Goal: Task Accomplishment & Management: Complete application form

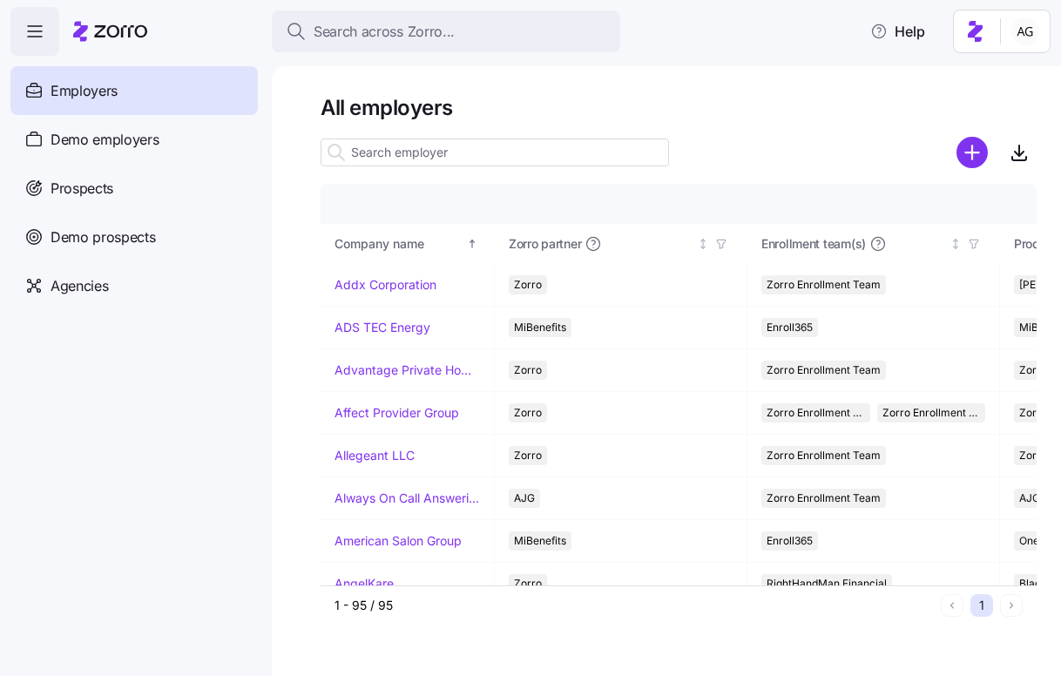
click at [471, 32] on div "Search across Zorro..." at bounding box center [446, 32] width 321 height 22
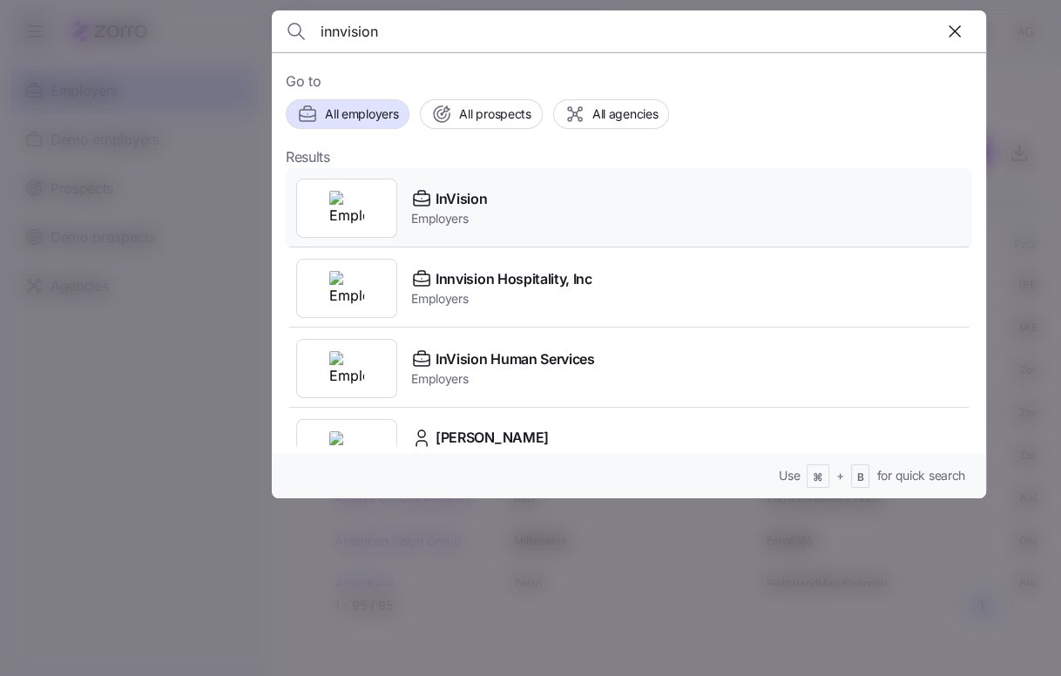
type input "innvision"
click at [474, 203] on span "InVision" at bounding box center [461, 199] width 51 height 22
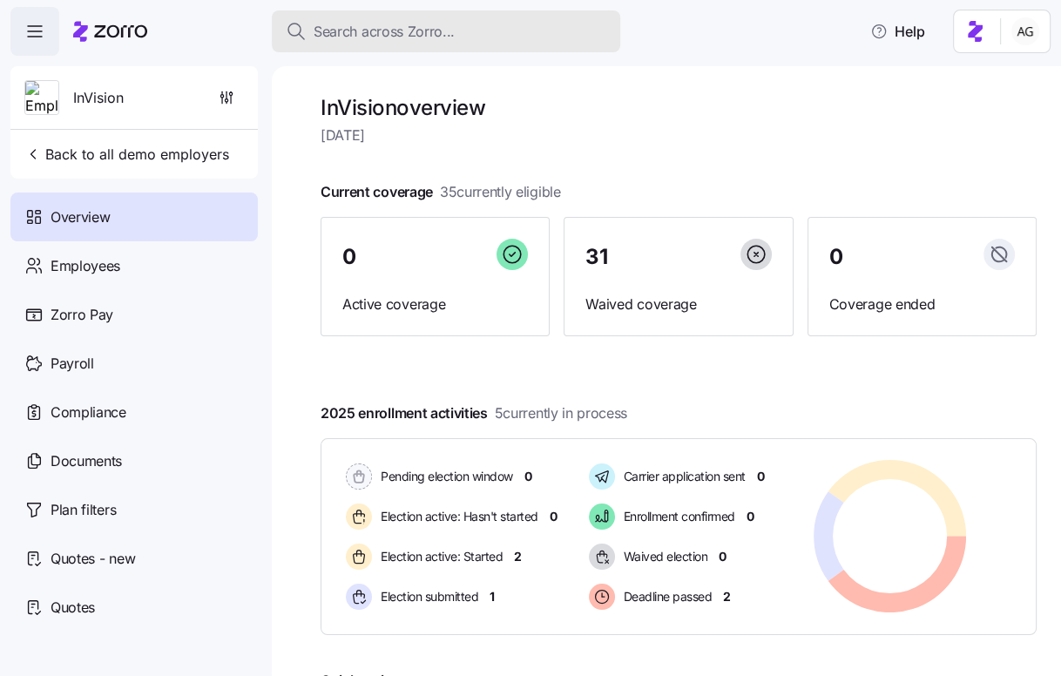
click at [377, 25] on span "Search across Zorro..." at bounding box center [384, 32] width 141 height 22
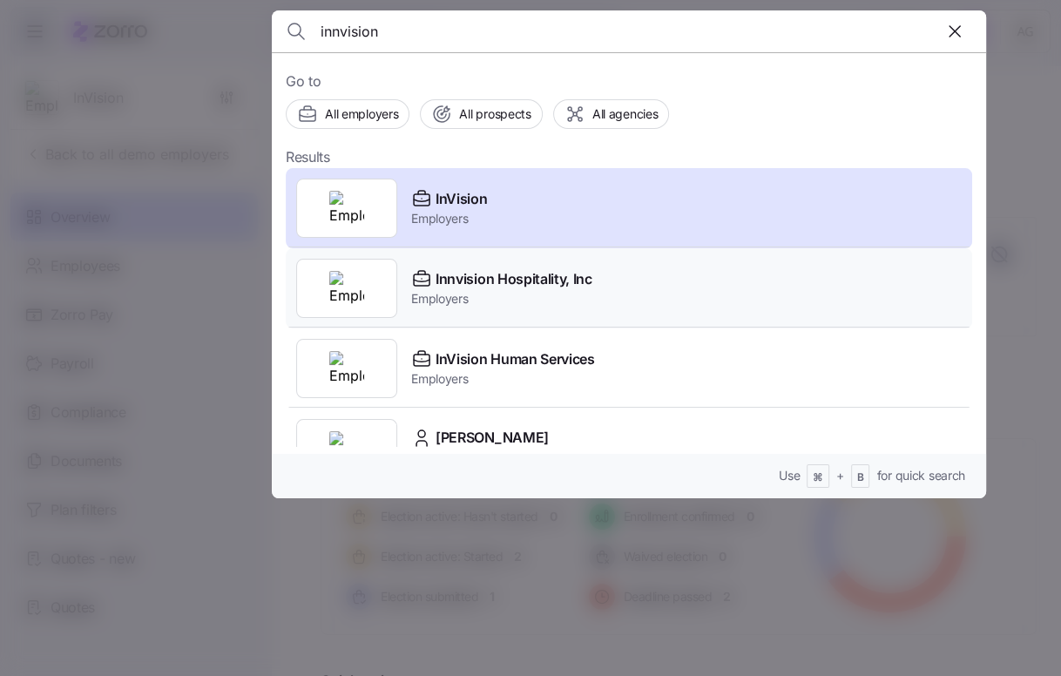
type input "innvision"
click at [446, 284] on span "Innvision Hospitality, Inc" at bounding box center [514, 279] width 157 height 22
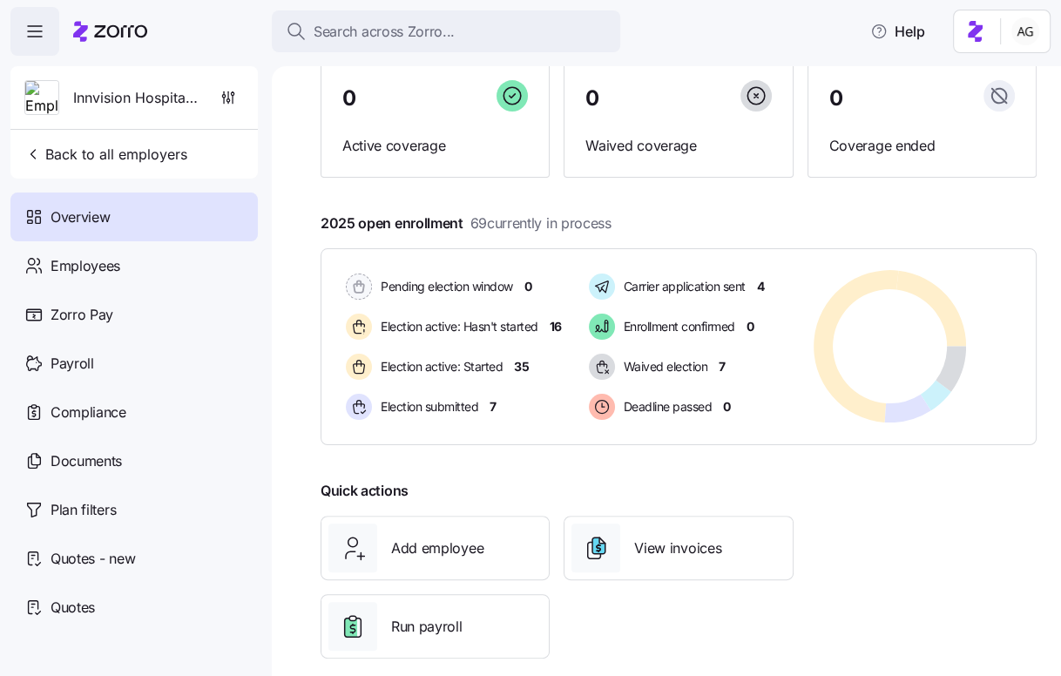
scroll to position [166, 0]
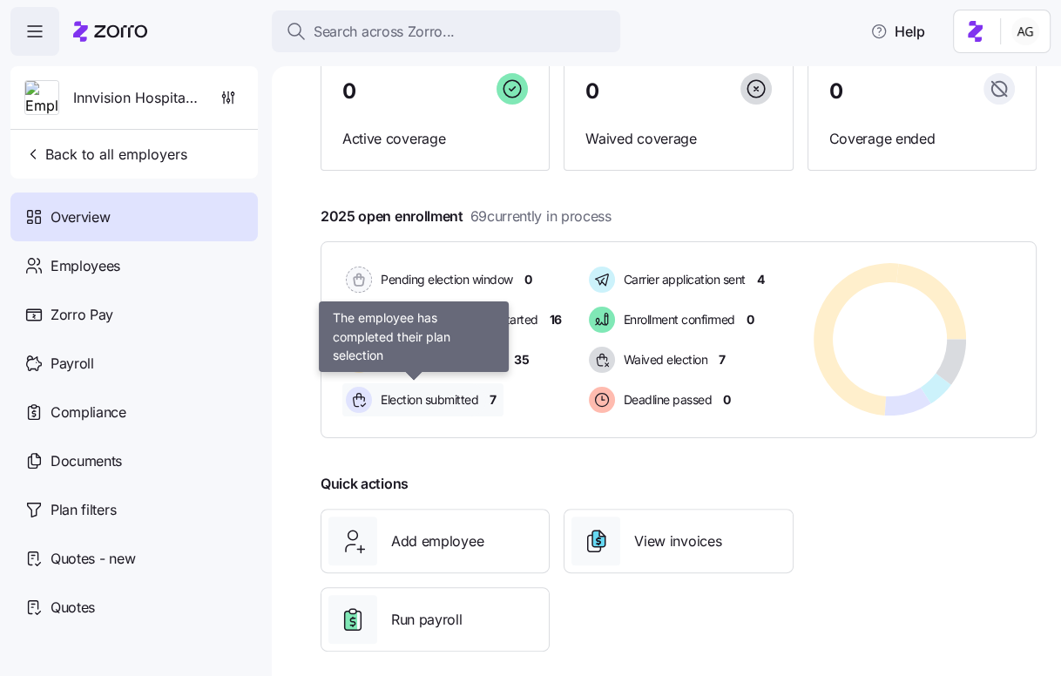
click at [452, 399] on span "Election submitted" at bounding box center [427, 399] width 103 height 17
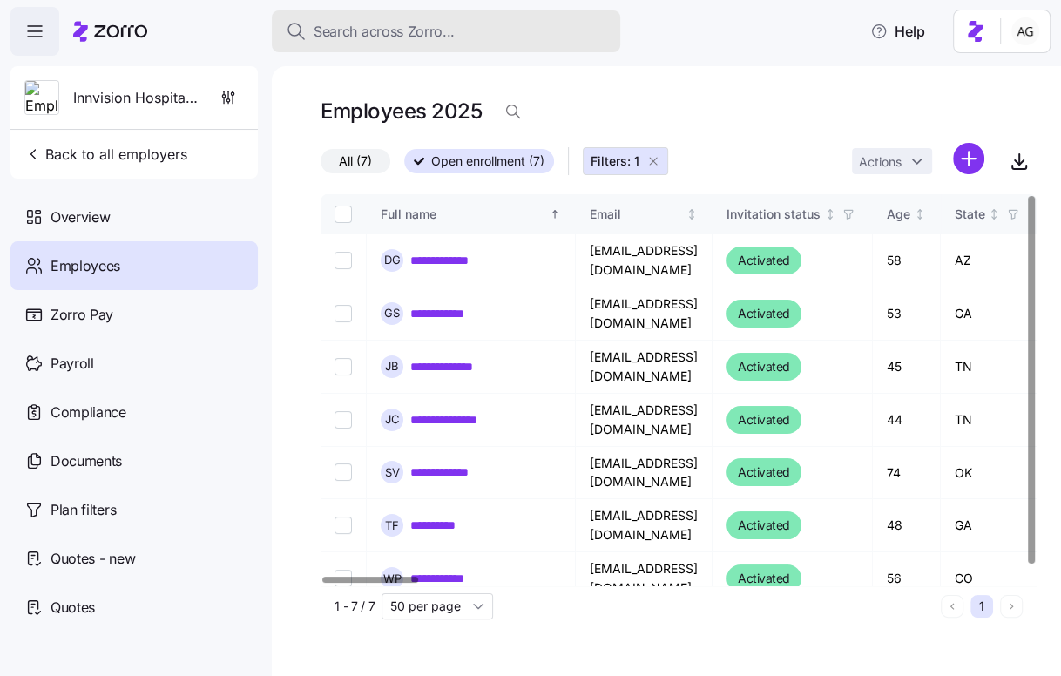
click at [395, 30] on span "Search across Zorro..." at bounding box center [384, 32] width 141 height 22
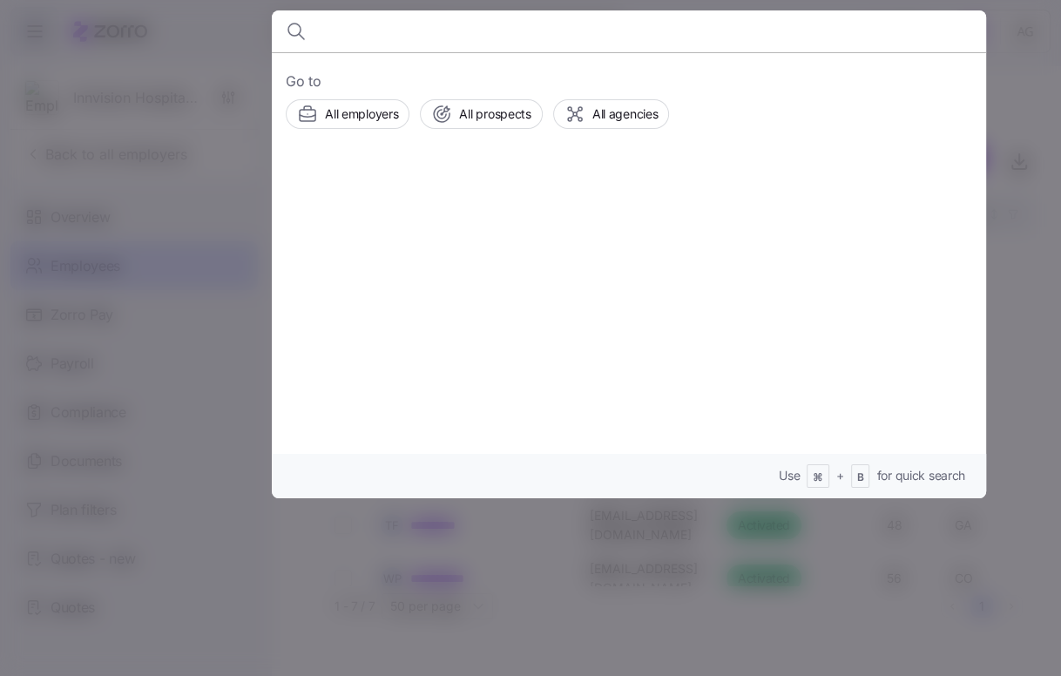
type input "l"
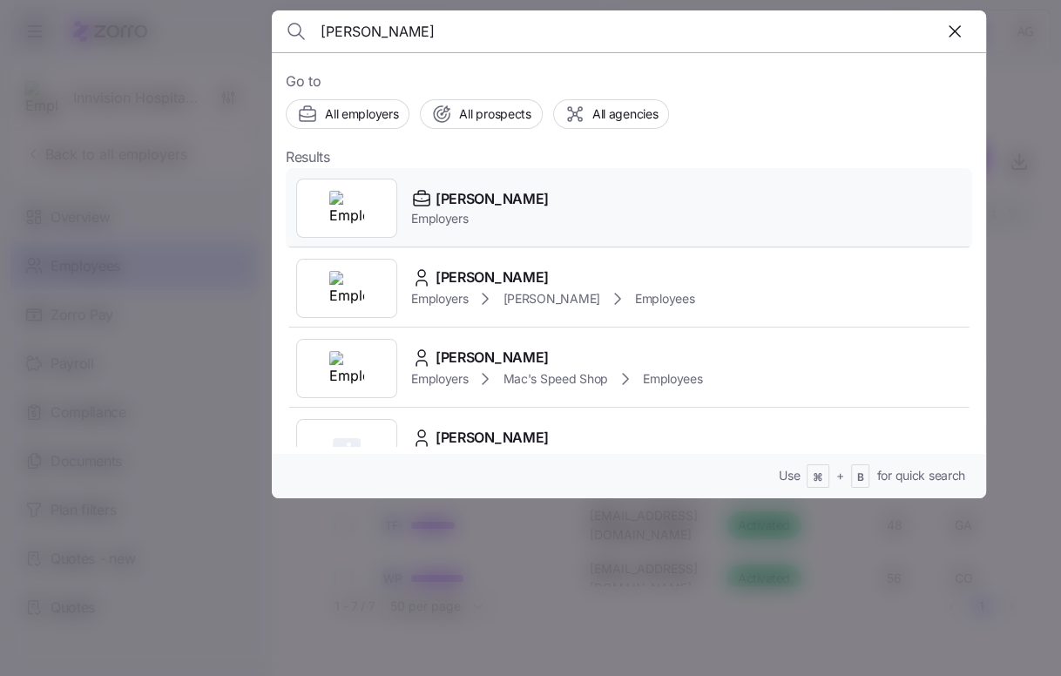
type input "kim"
click at [470, 224] on span "Employers" at bounding box center [480, 218] width 138 height 17
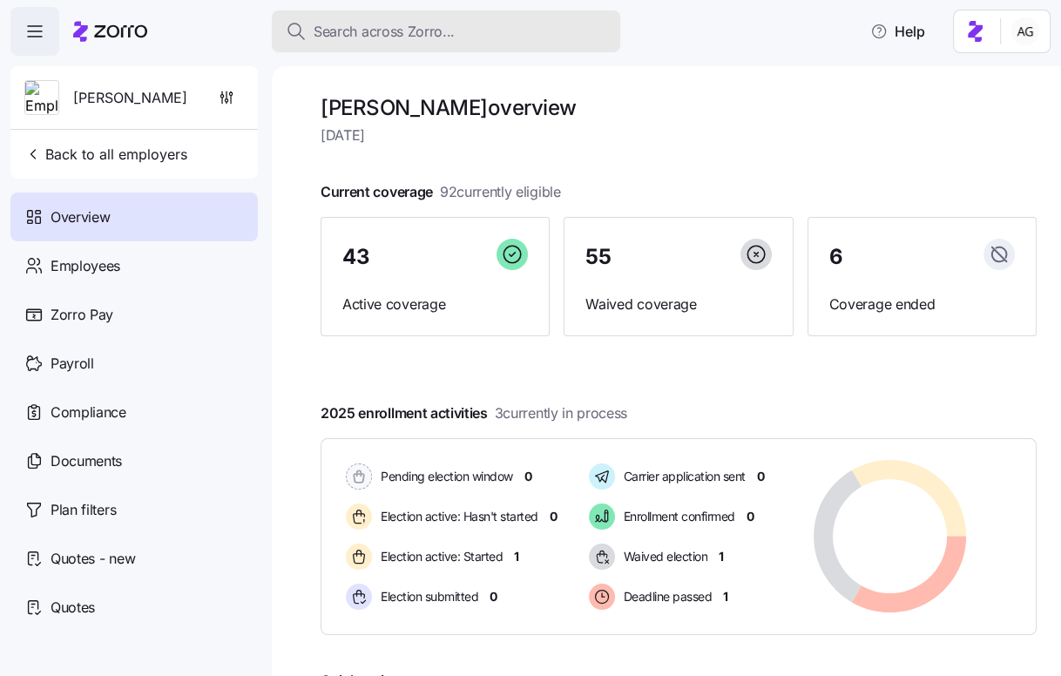
click at [333, 24] on span "Search across Zorro..." at bounding box center [384, 32] width 141 height 22
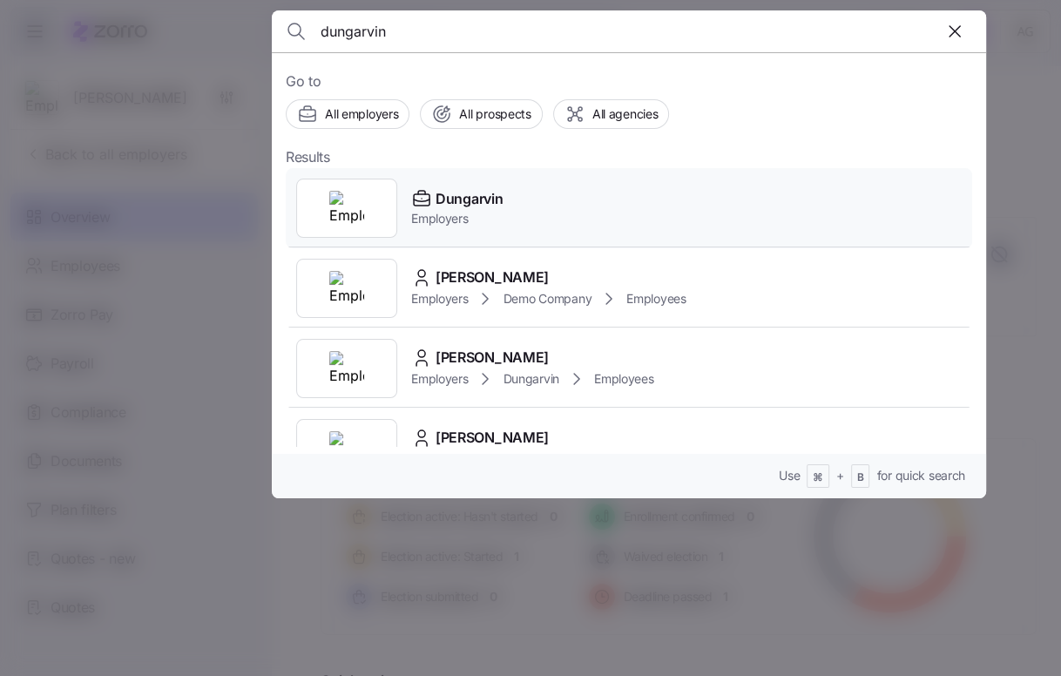
type input "dungarvin"
click at [431, 200] on icon at bounding box center [421, 198] width 21 height 21
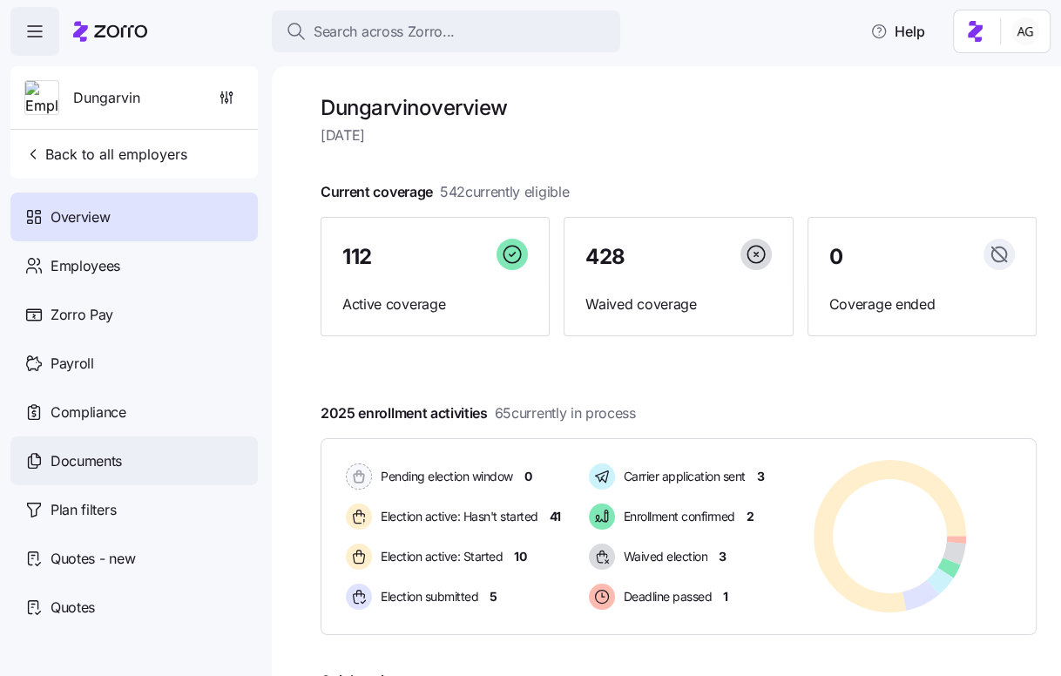
click at [133, 450] on div "Documents" at bounding box center [133, 461] width 247 height 49
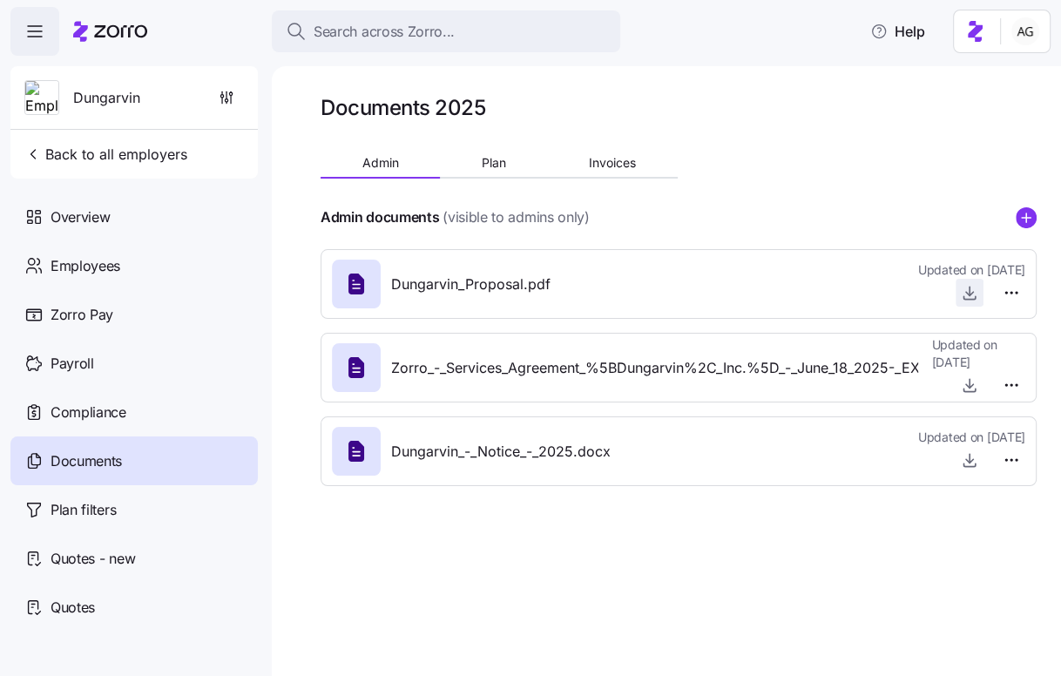
click at [972, 293] on icon "button" at bounding box center [969, 293] width 7 height 3
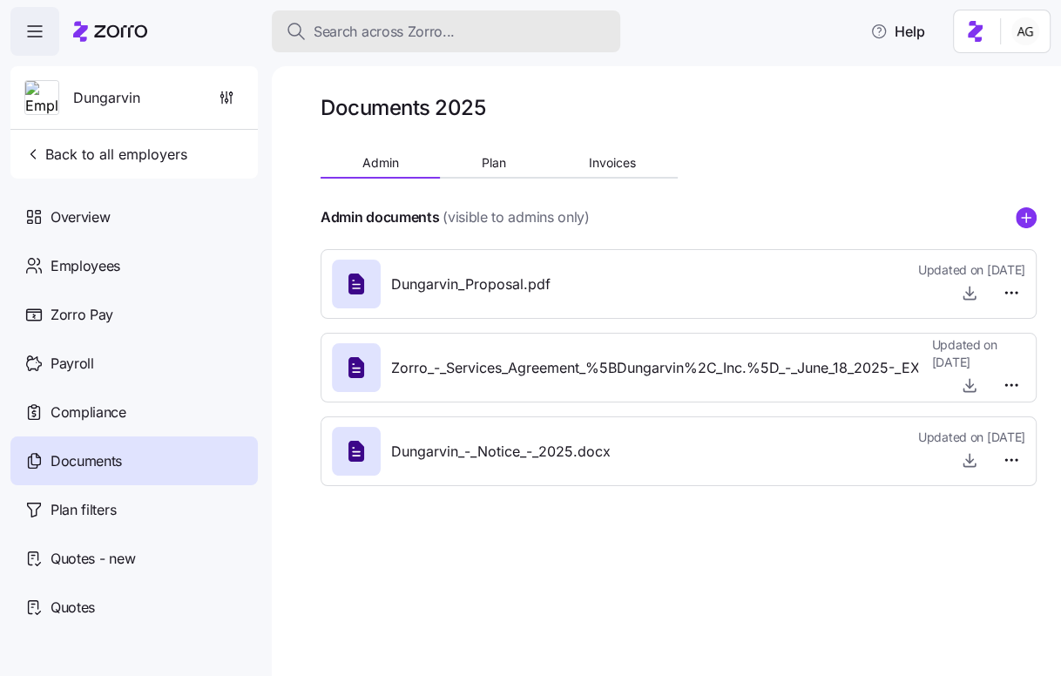
click at [430, 36] on span "Search across Zorro..." at bounding box center [384, 32] width 141 height 22
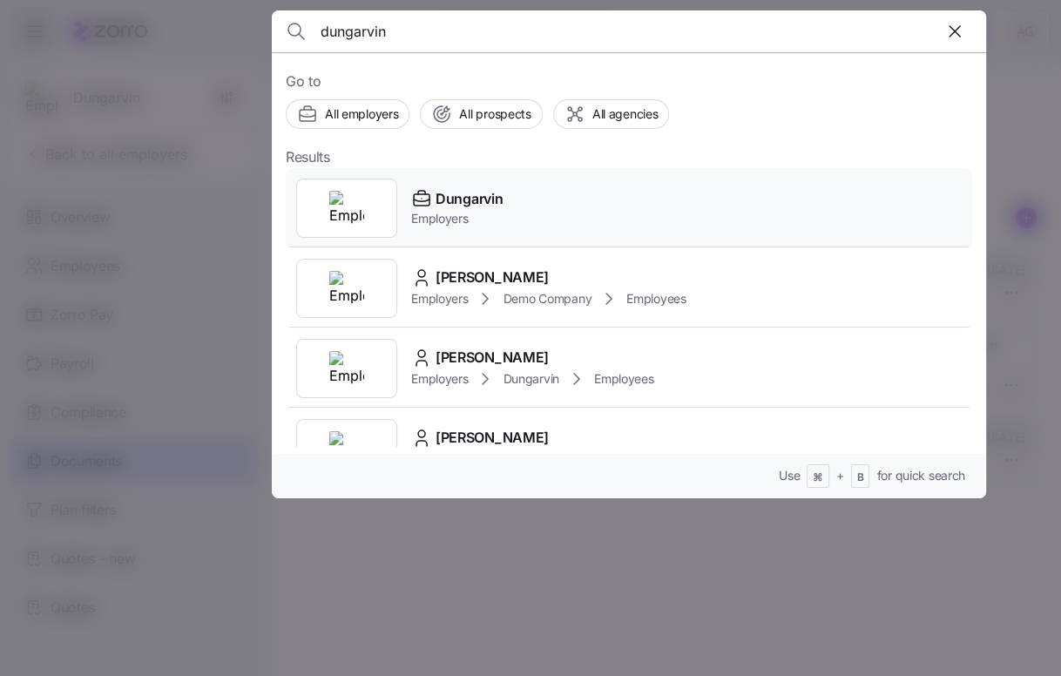
type input "dungarvin"
click at [452, 213] on span "Employers" at bounding box center [456, 218] width 91 height 17
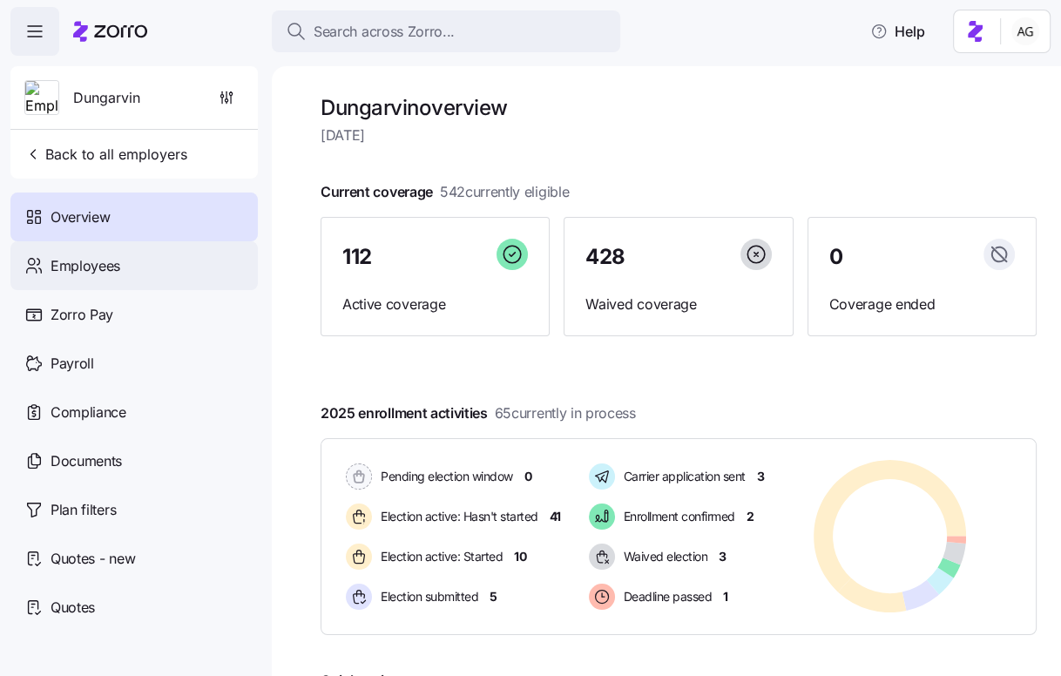
click at [147, 266] on div "Employees" at bounding box center [133, 265] width 247 height 49
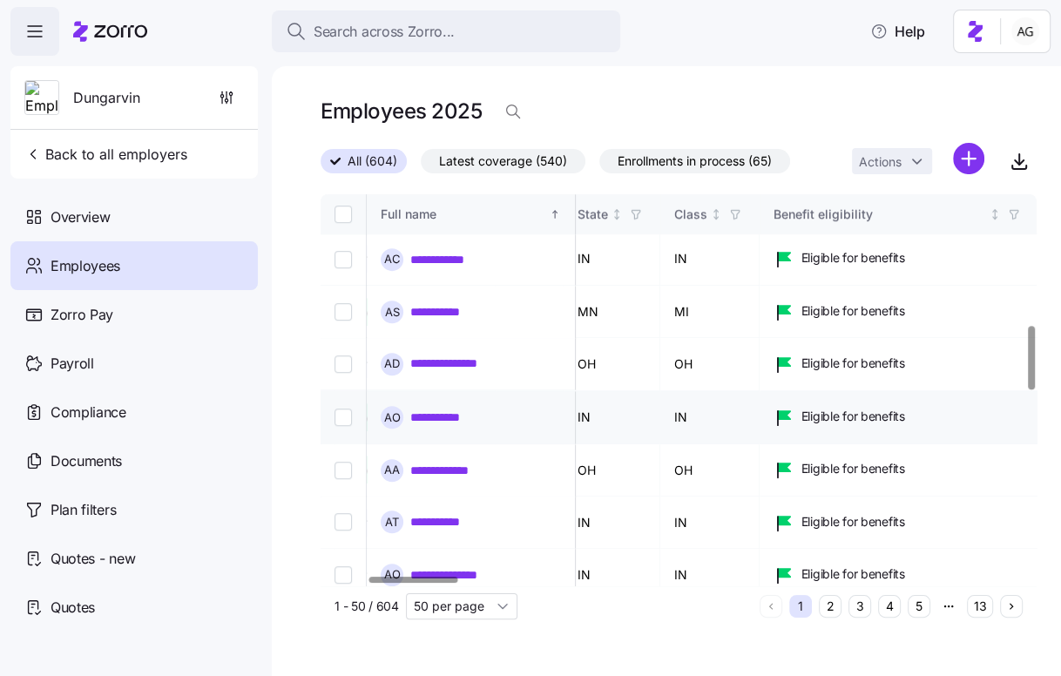
scroll to position [798, 377]
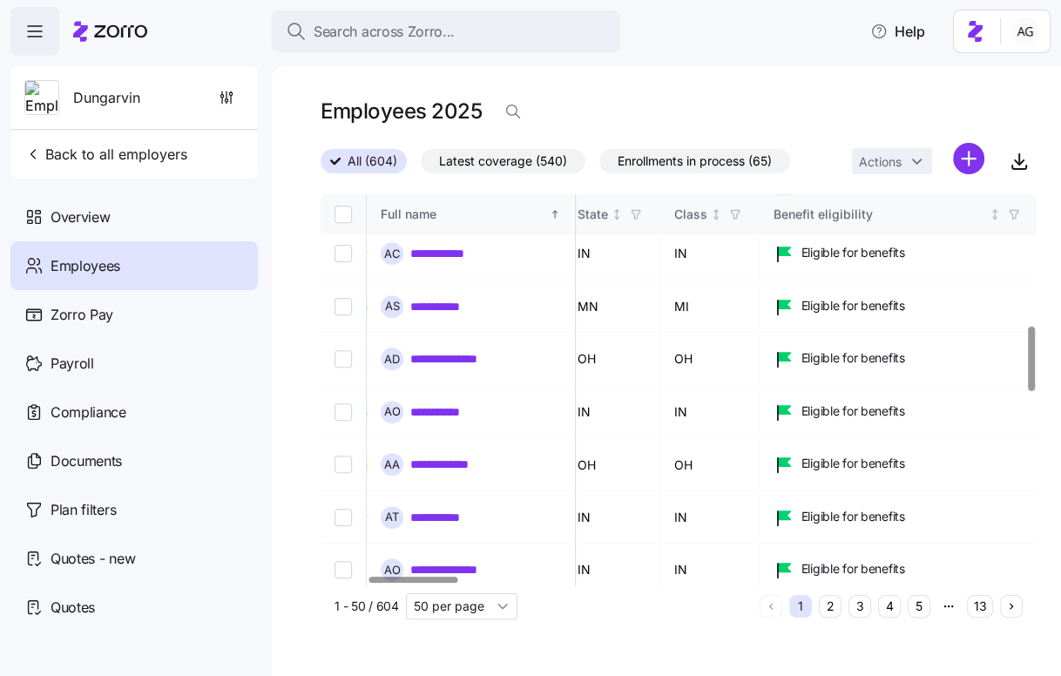
click at [549, 217] on icon "Not sorted" at bounding box center [543, 214] width 12 height 12
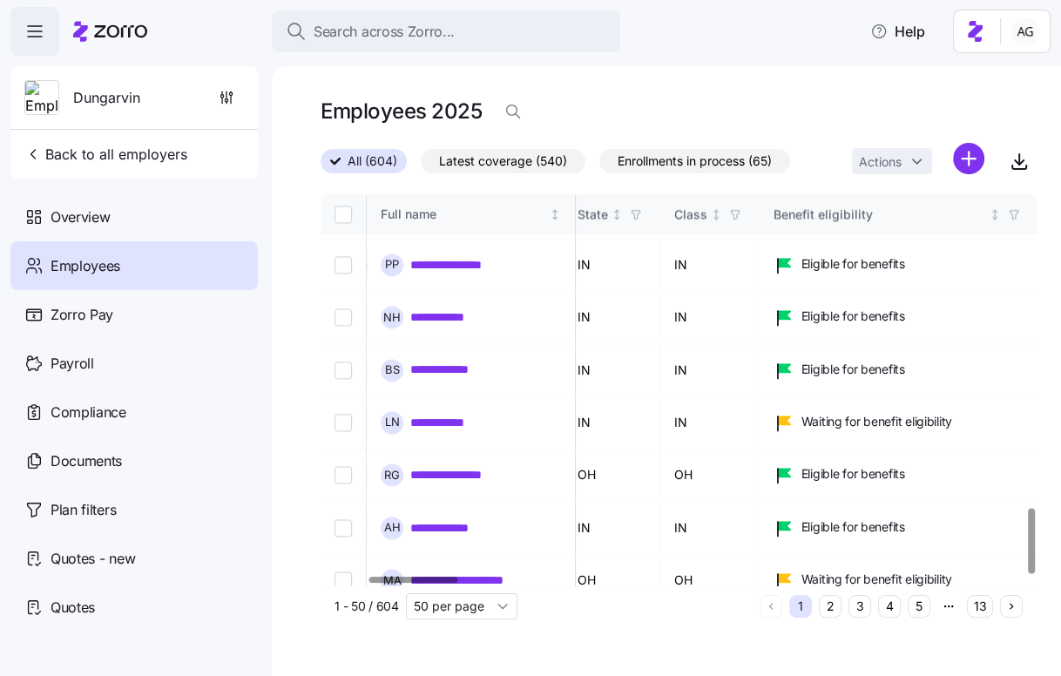
scroll to position [1884, 377]
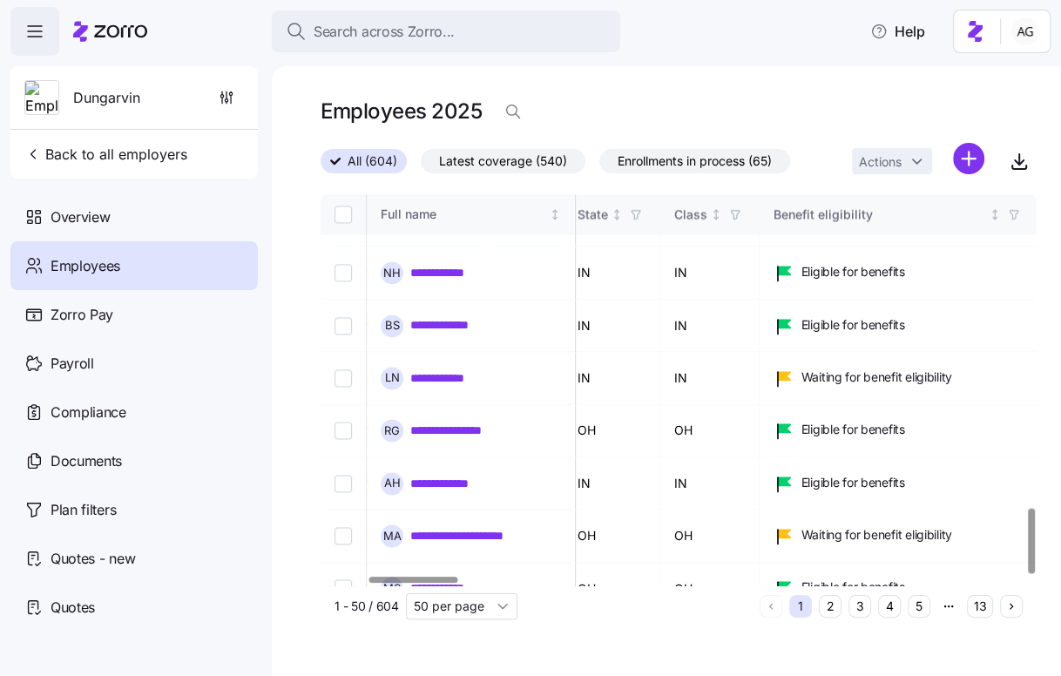
click at [985, 609] on button "13" at bounding box center [980, 606] width 26 height 23
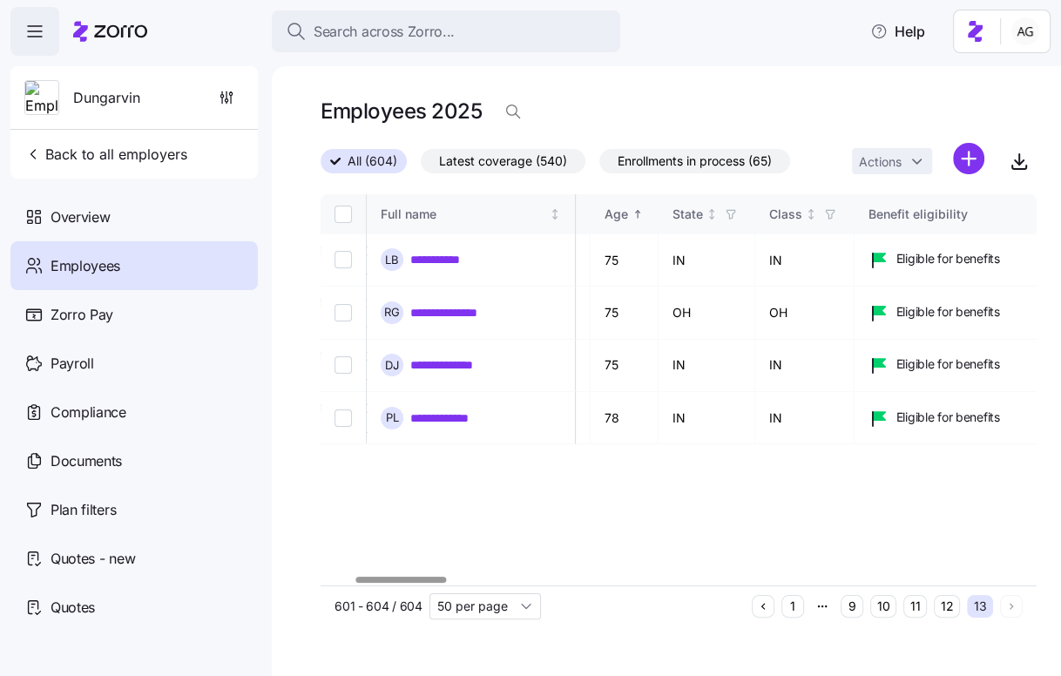
scroll to position [0, 257]
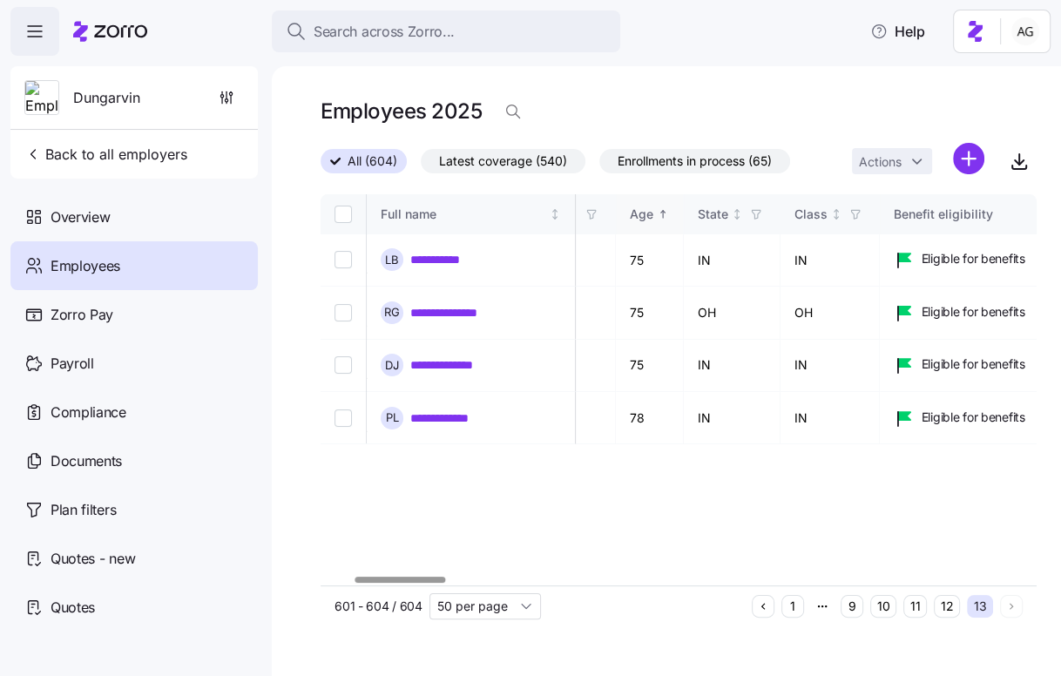
click at [951, 600] on button "12" at bounding box center [947, 606] width 26 height 23
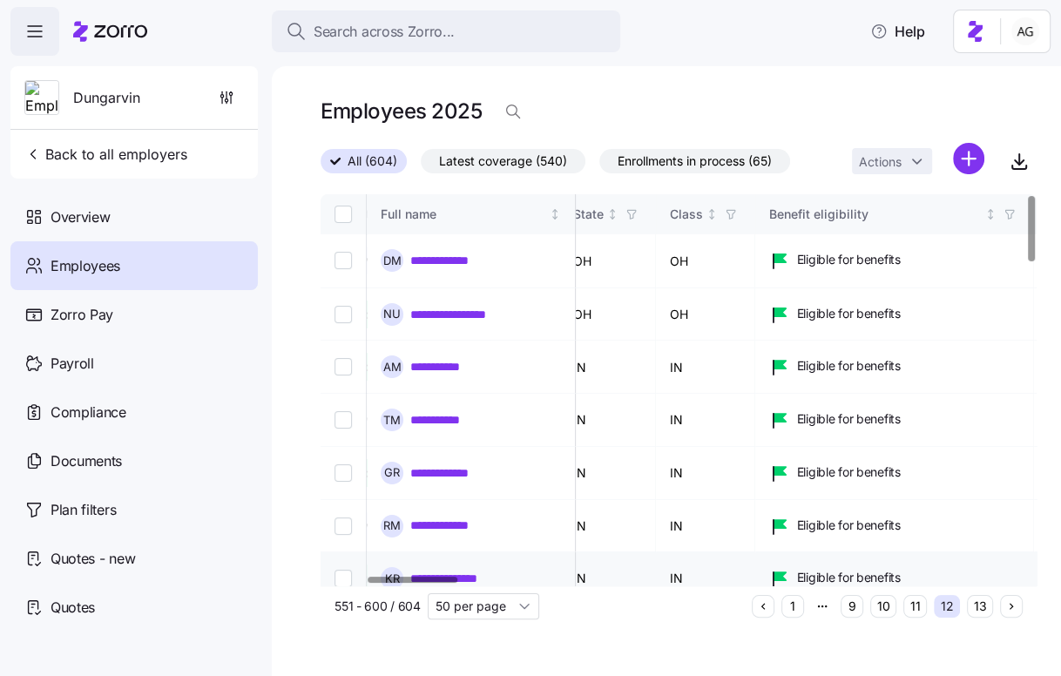
scroll to position [0, 363]
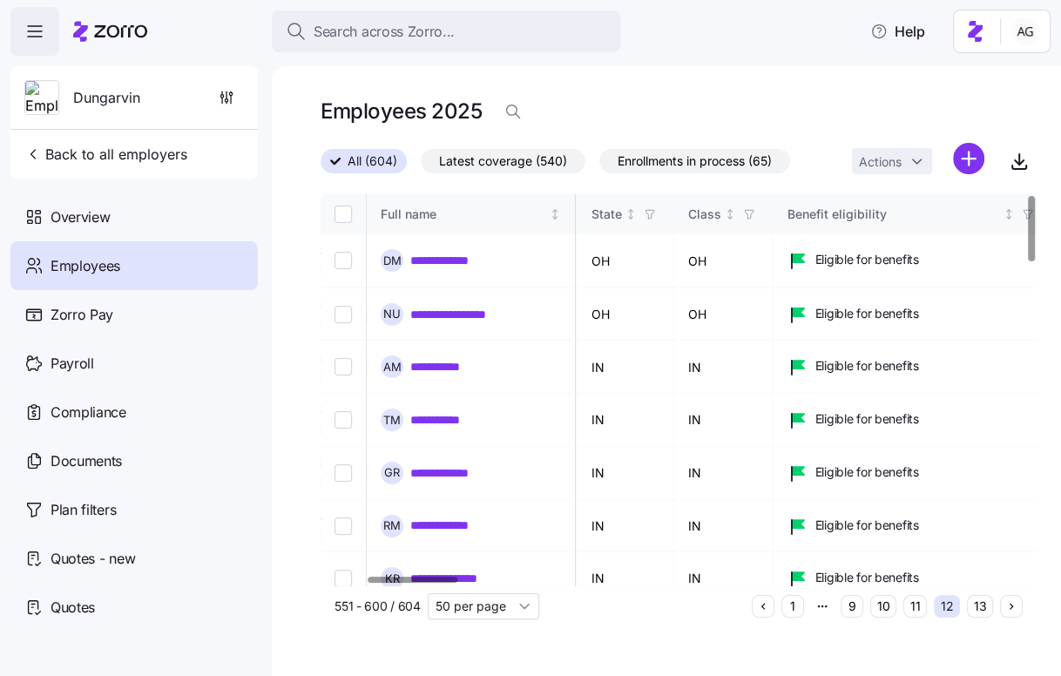
click at [916, 603] on button "11" at bounding box center [916, 606] width 24 height 23
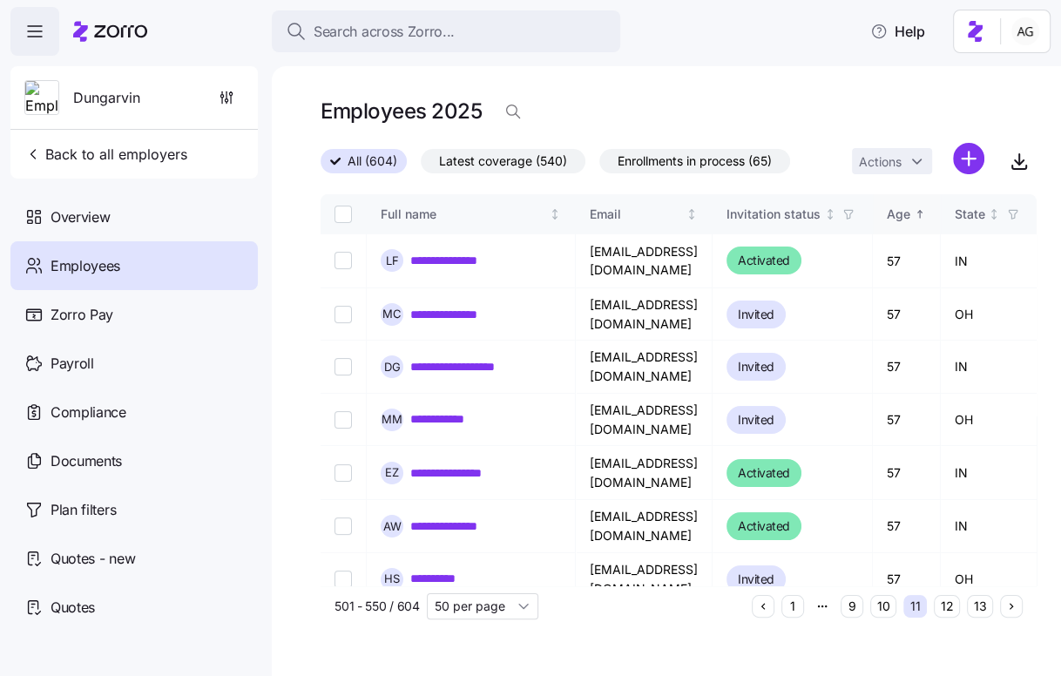
click at [945, 602] on button "12" at bounding box center [947, 606] width 26 height 23
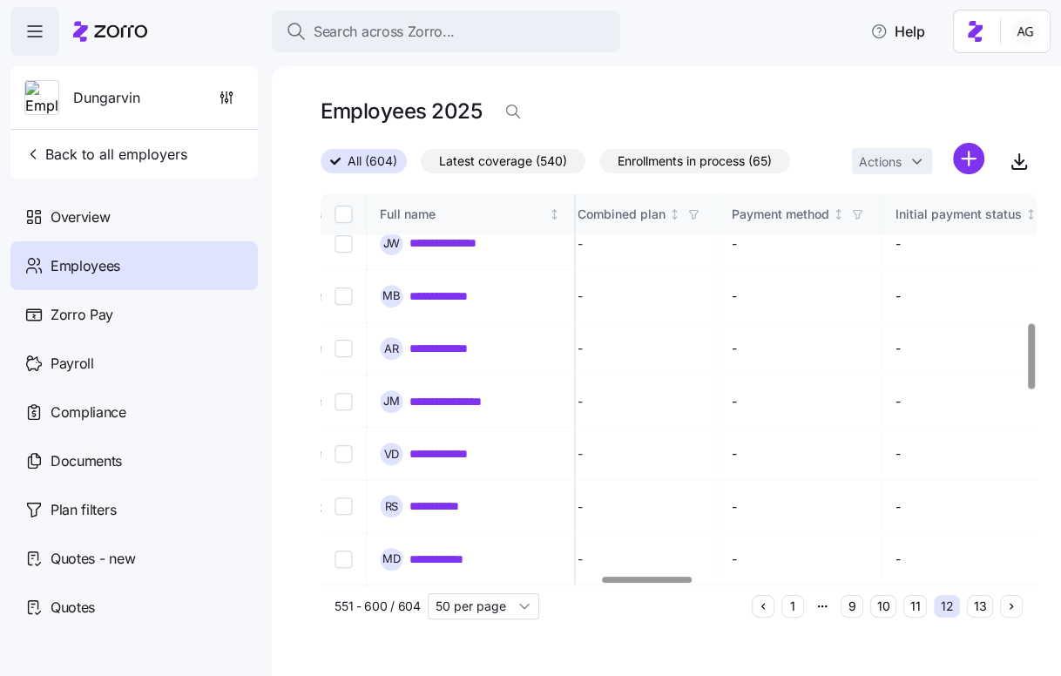
scroll to position [779, 2242]
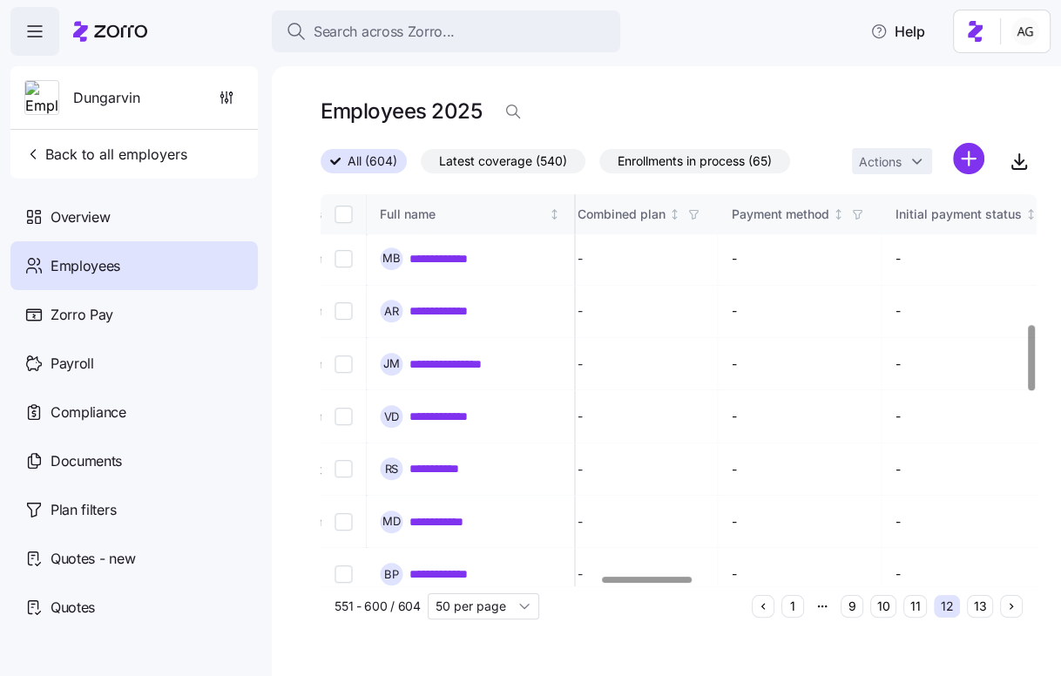
click at [986, 600] on button "13" at bounding box center [980, 606] width 26 height 23
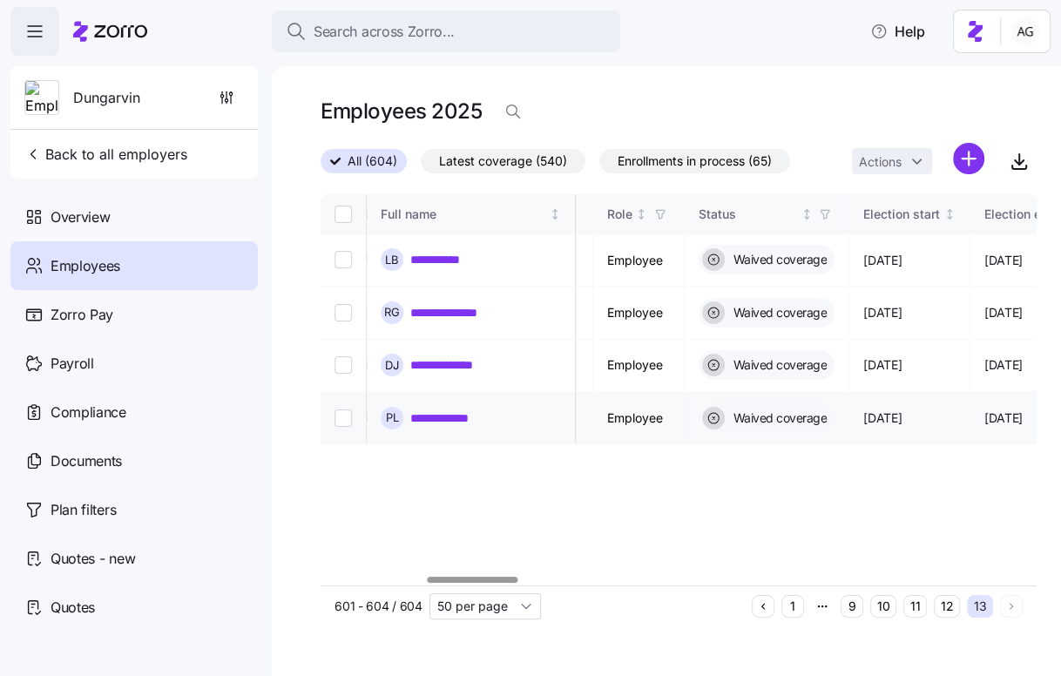
scroll to position [0, 838]
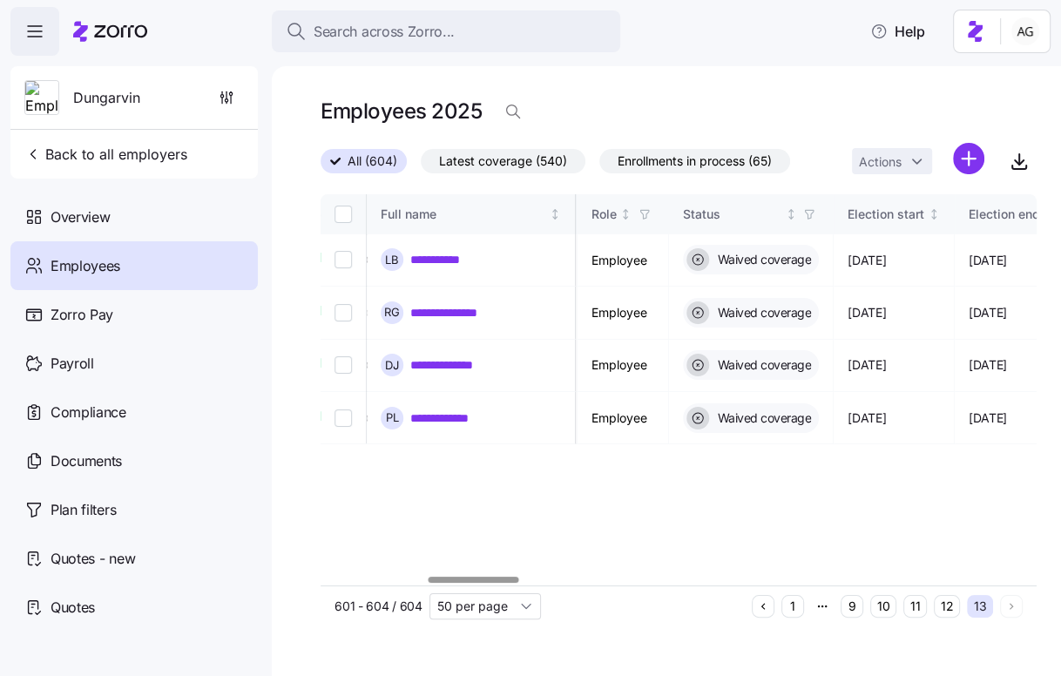
click at [951, 615] on button "12" at bounding box center [947, 606] width 26 height 23
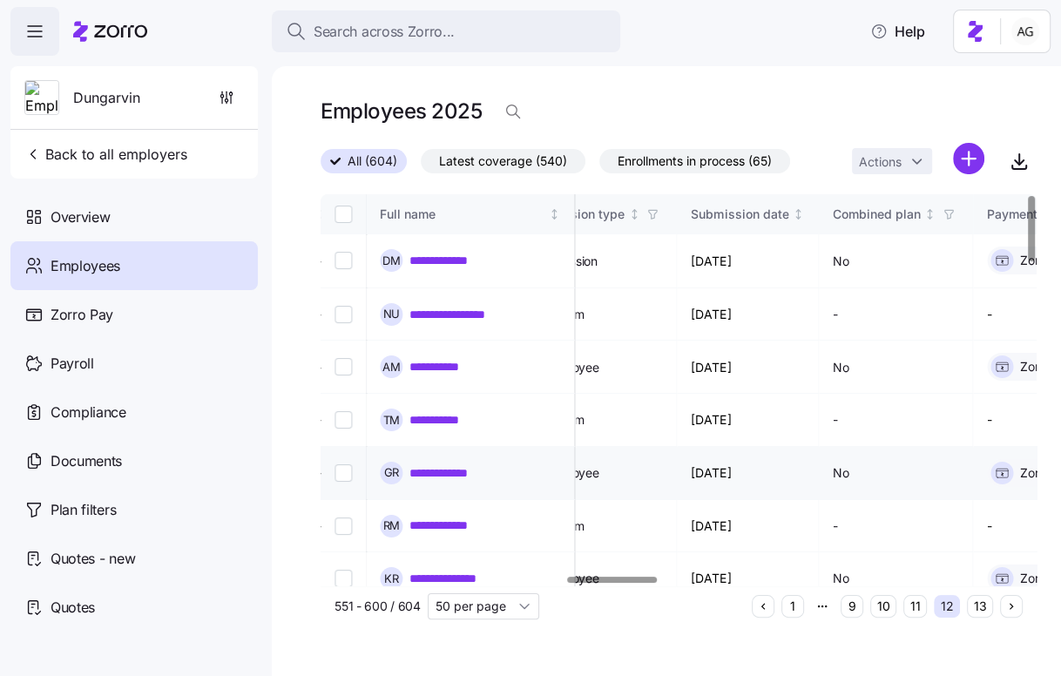
scroll to position [0, 1948]
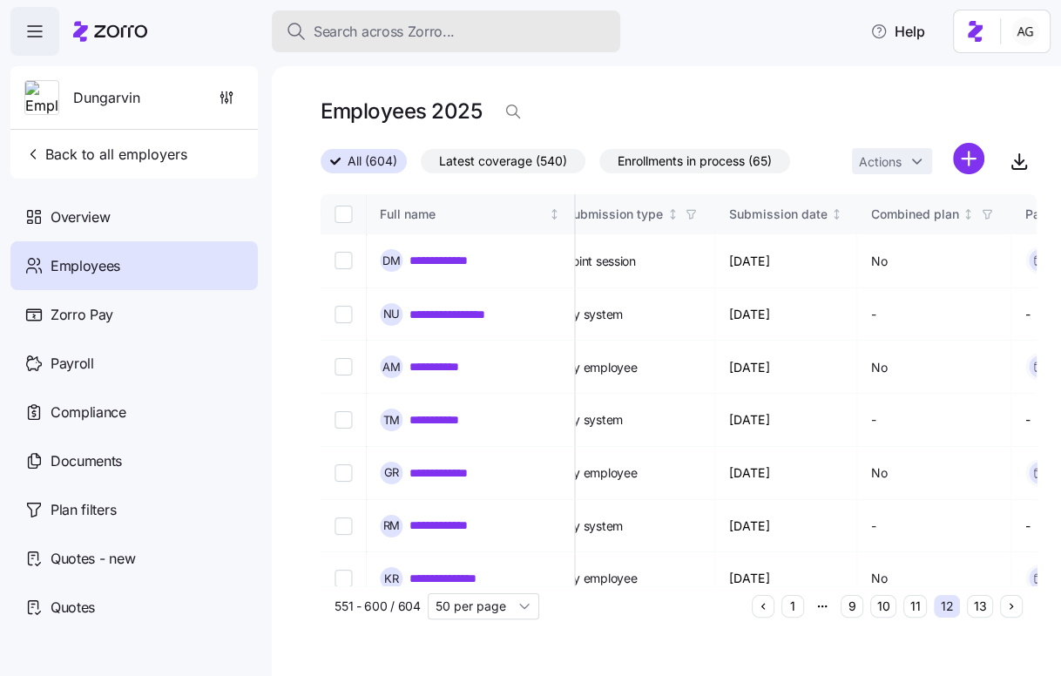
click at [490, 39] on div "Search across Zorro..." at bounding box center [446, 32] width 321 height 22
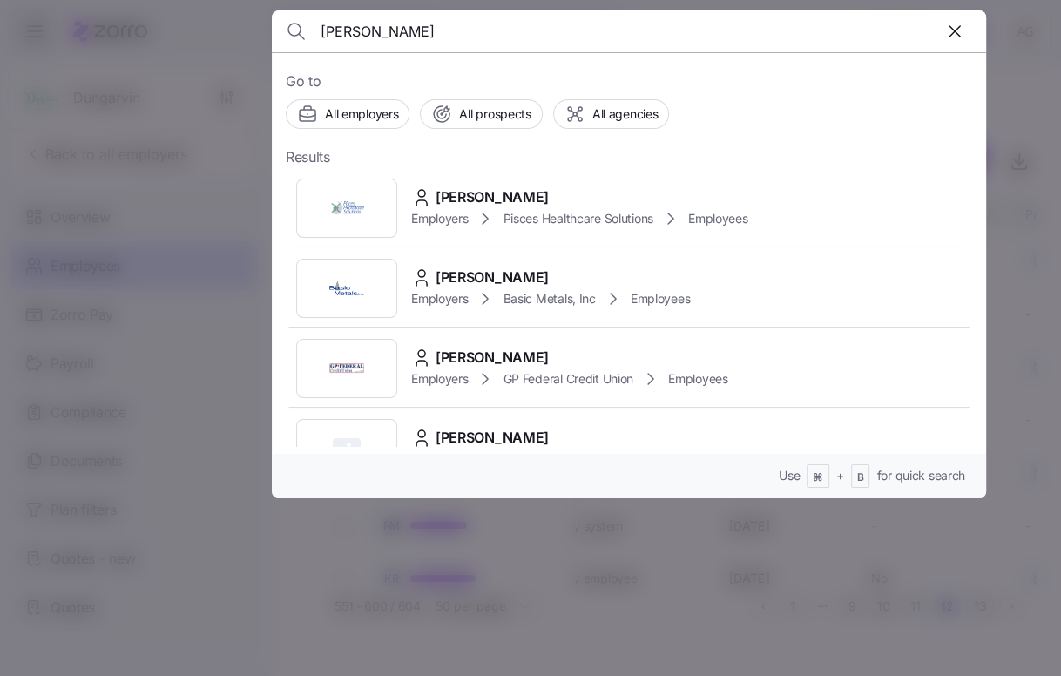
type input "[PERSON_NAME]"
click at [515, 529] on div at bounding box center [530, 338] width 1061 height 676
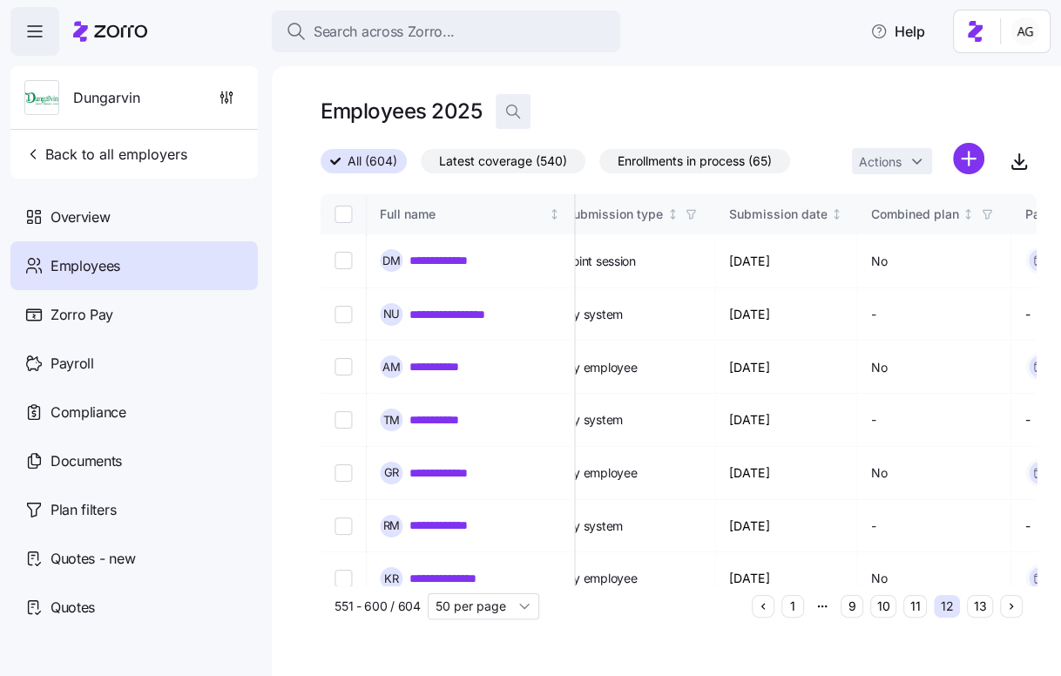
click at [510, 108] on icon "button" at bounding box center [512, 111] width 17 height 17
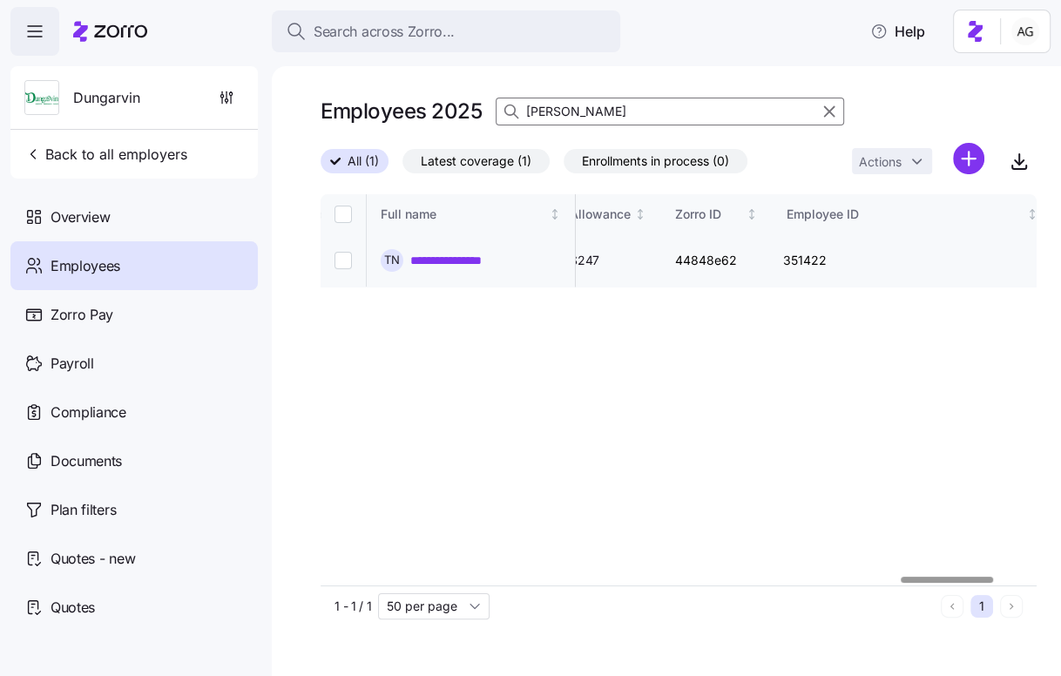
scroll to position [0, 4499]
type input "[PERSON_NAME]"
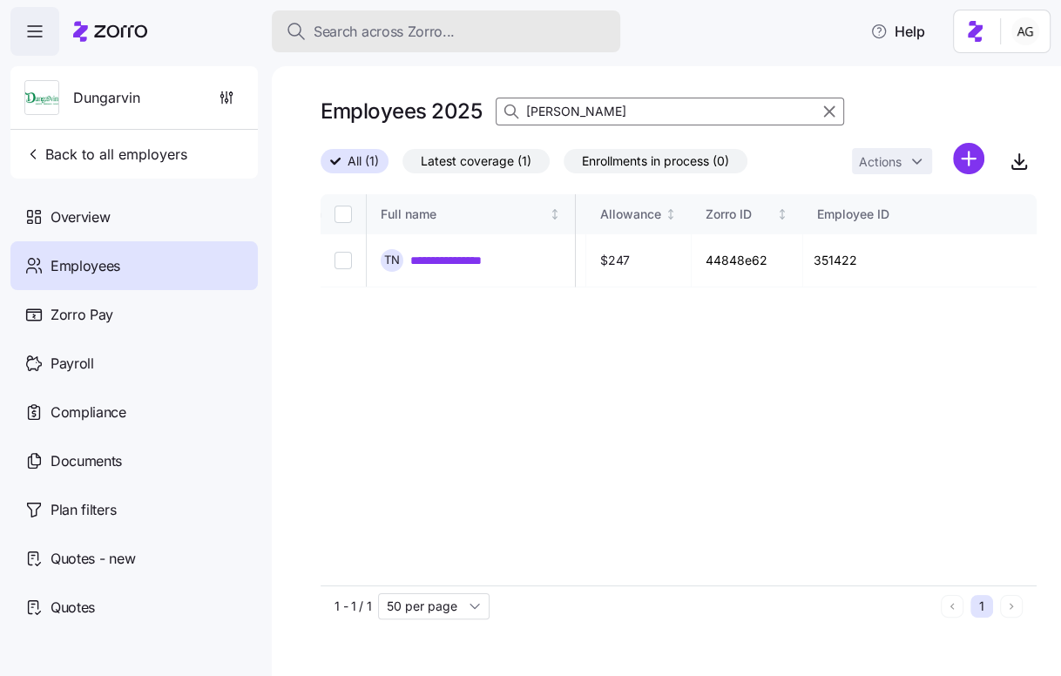
click at [403, 21] on span "Search across Zorro..." at bounding box center [384, 32] width 141 height 22
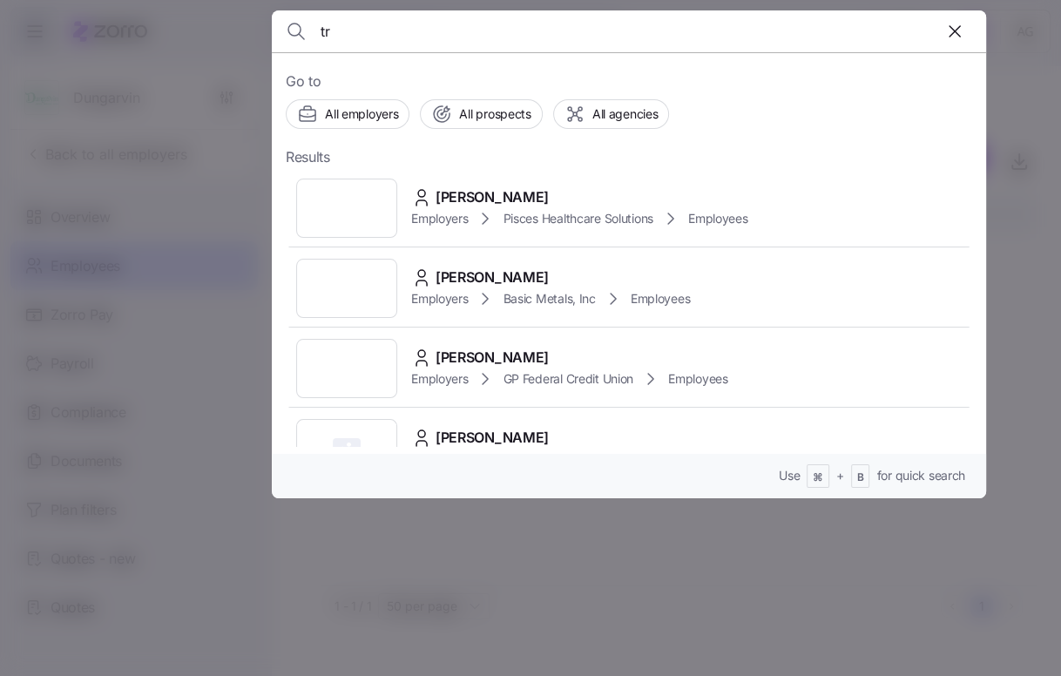
type input "t"
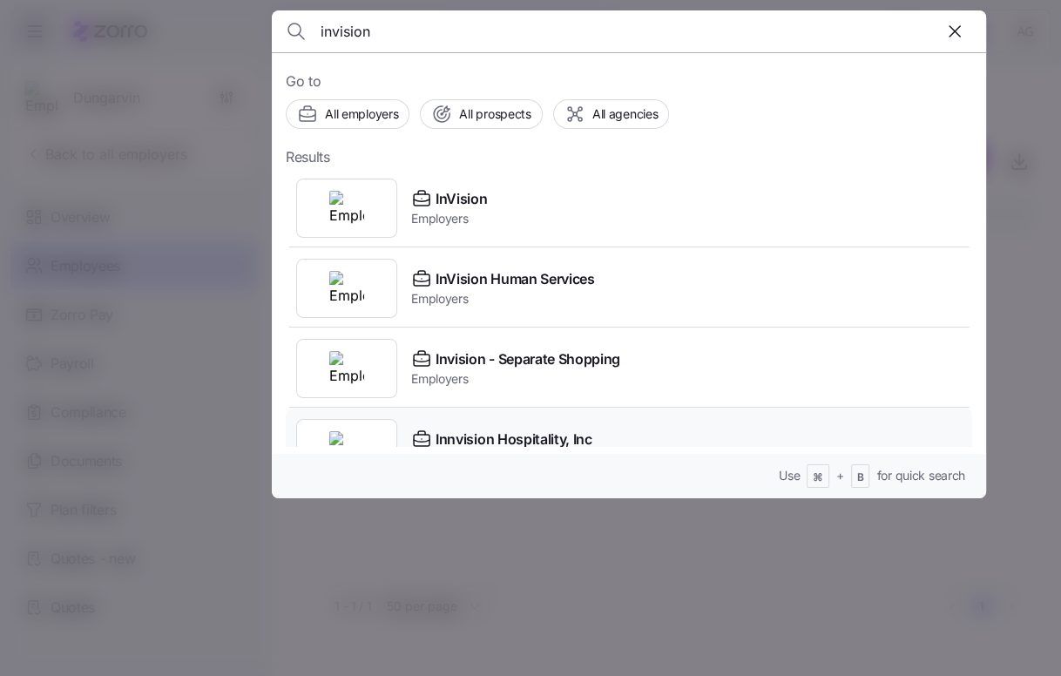
type input "invision"
click at [450, 419] on div "Innvision Hospitality, Inc Employers" at bounding box center [629, 449] width 687 height 80
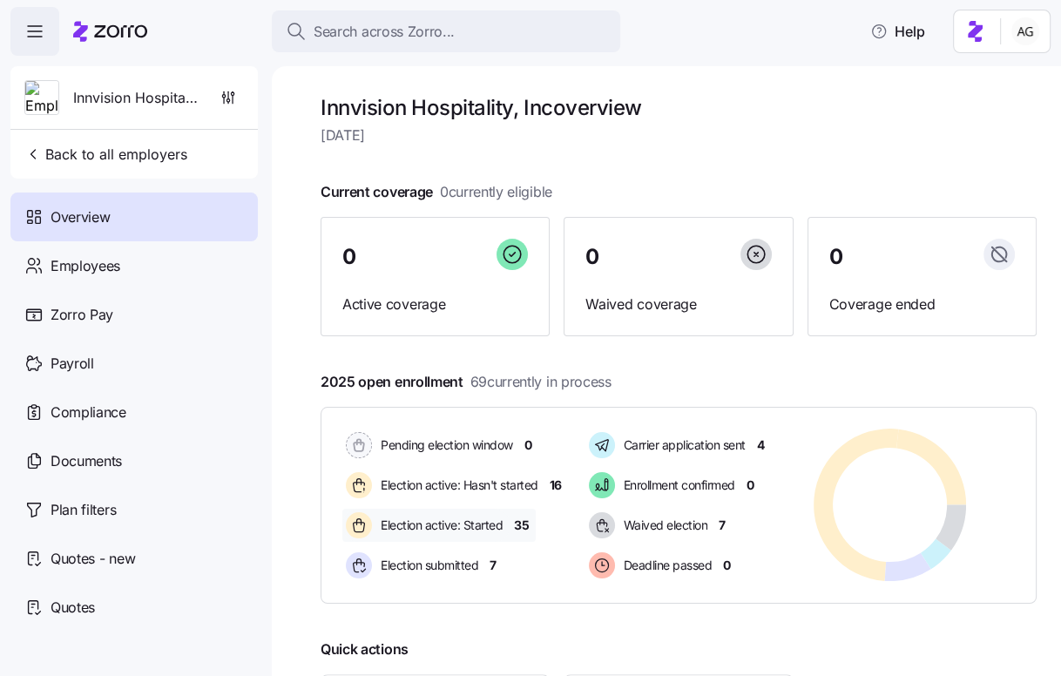
click at [520, 527] on span "35" at bounding box center [521, 525] width 15 height 17
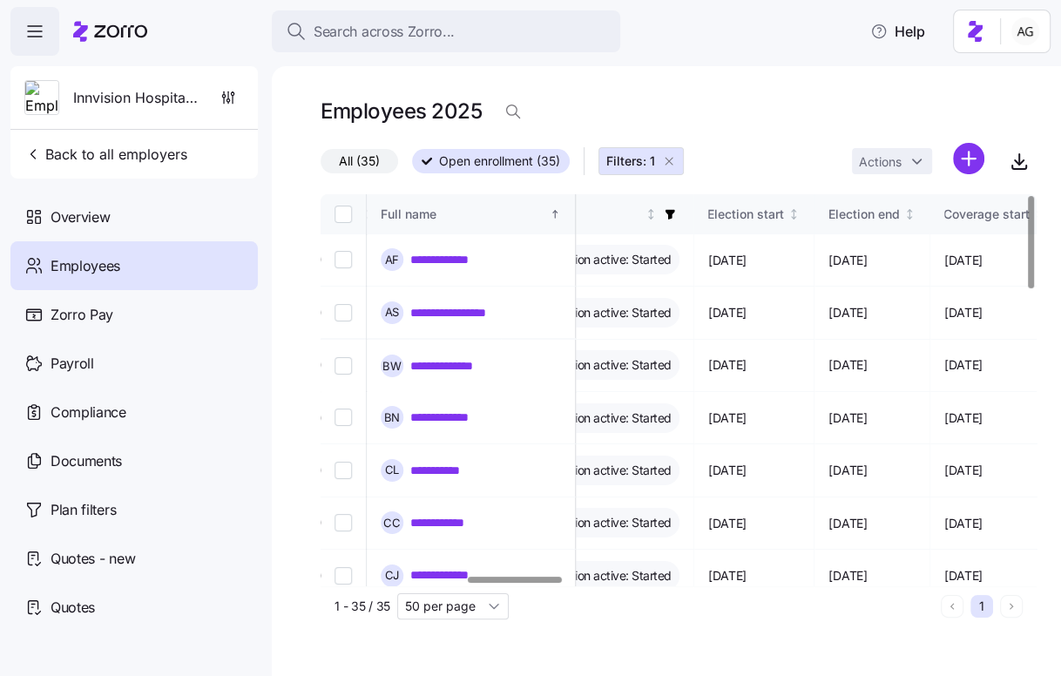
scroll to position [0, 1082]
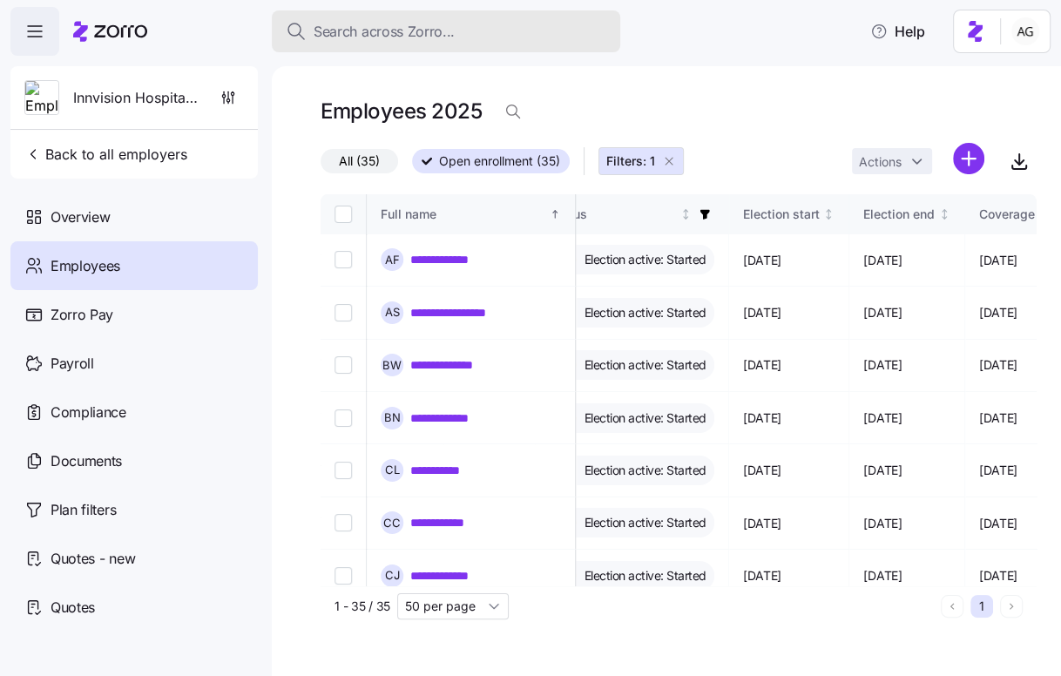
click at [483, 33] on div "Search across Zorro..." at bounding box center [446, 32] width 321 height 22
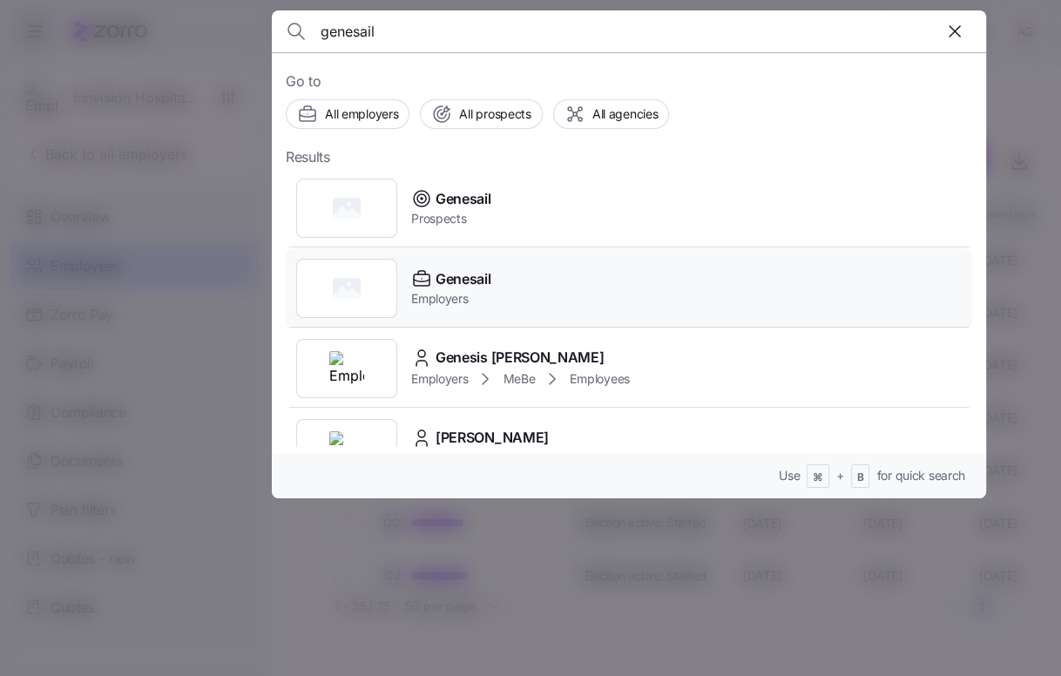
type input "genesail"
click at [445, 279] on span "Genesail" at bounding box center [463, 279] width 55 height 22
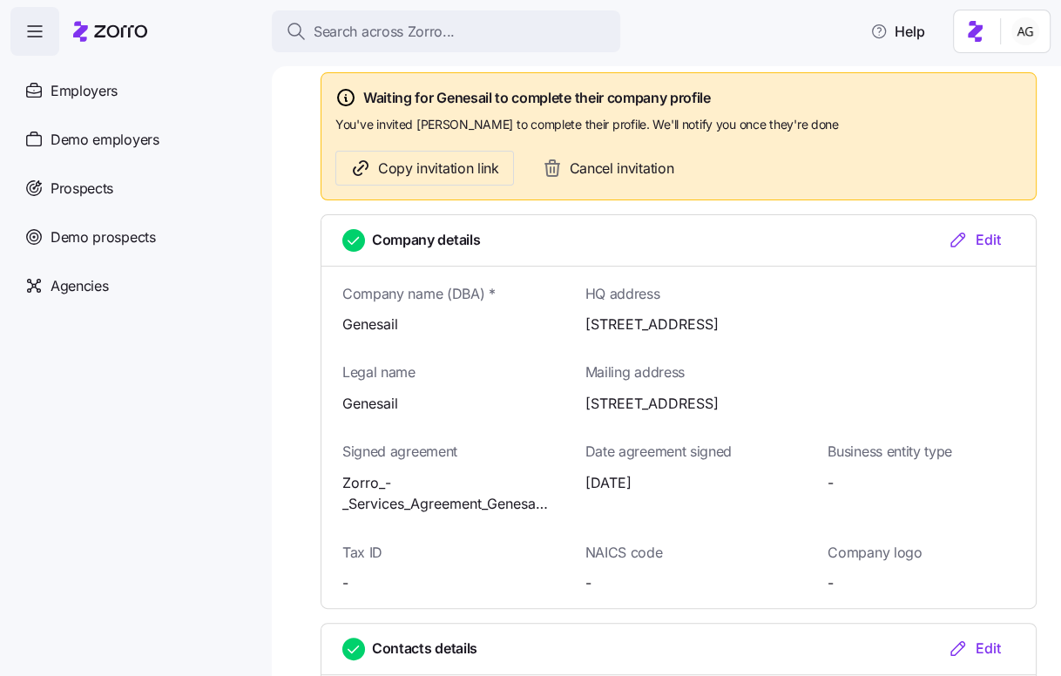
scroll to position [224, 0]
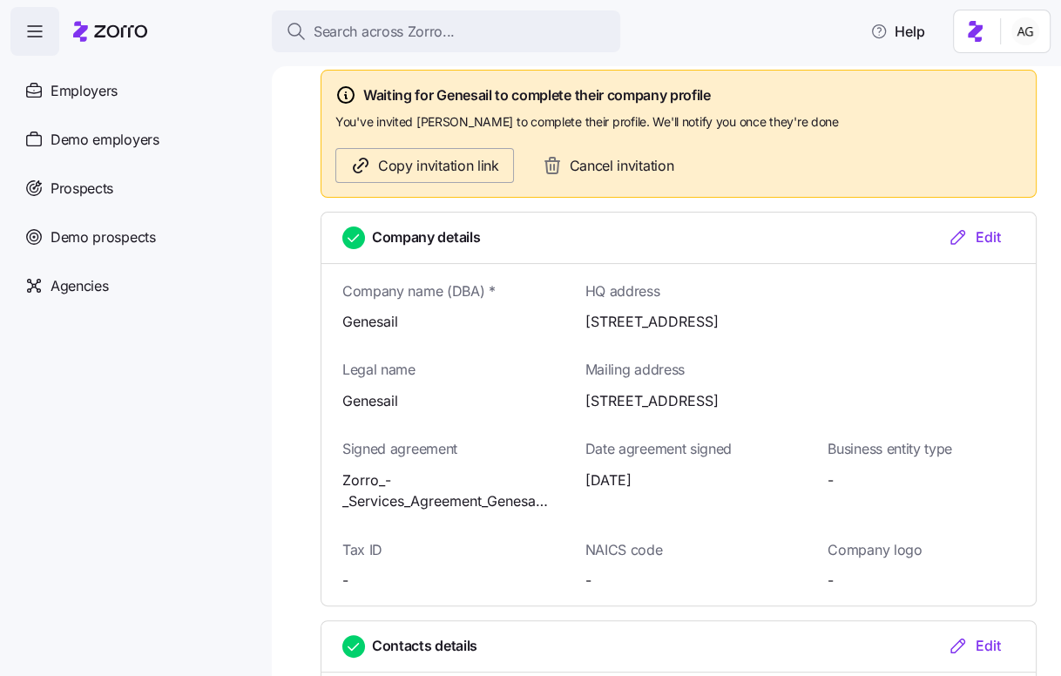
click at [445, 160] on span "Copy invitation link" at bounding box center [438, 166] width 121 height 22
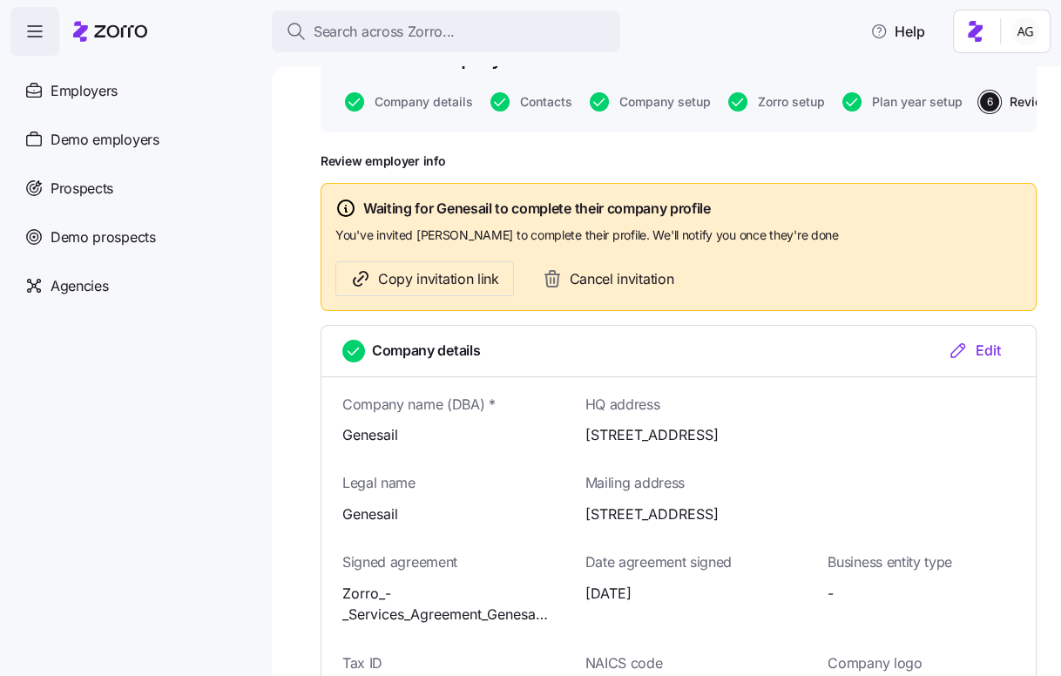
scroll to position [101, 0]
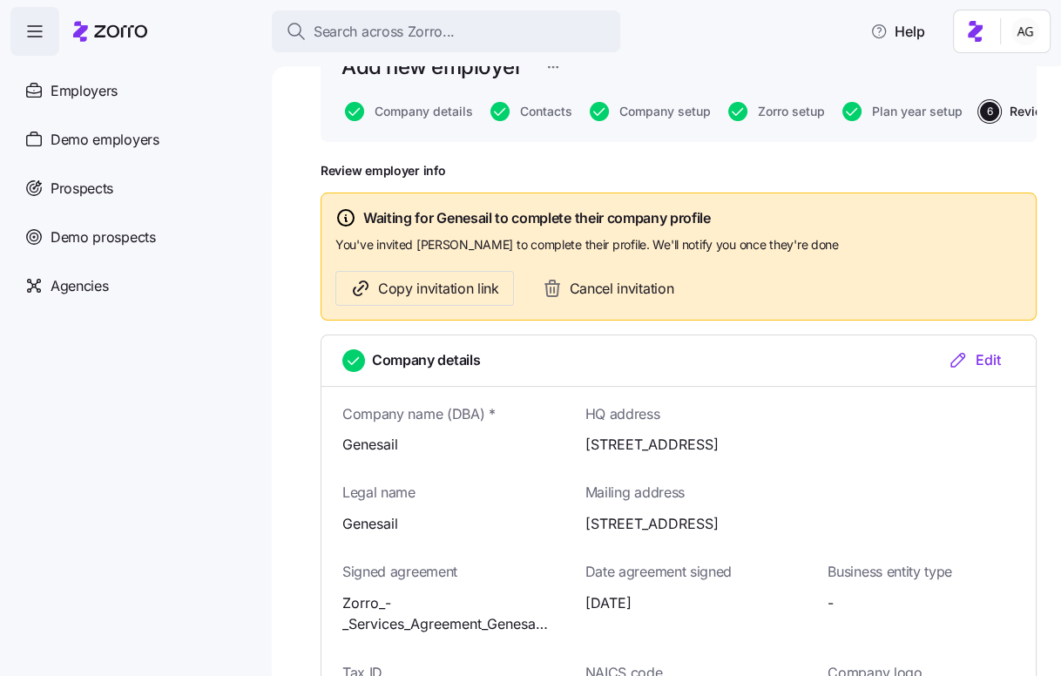
click at [973, 356] on div "Edit" at bounding box center [974, 359] width 53 height 21
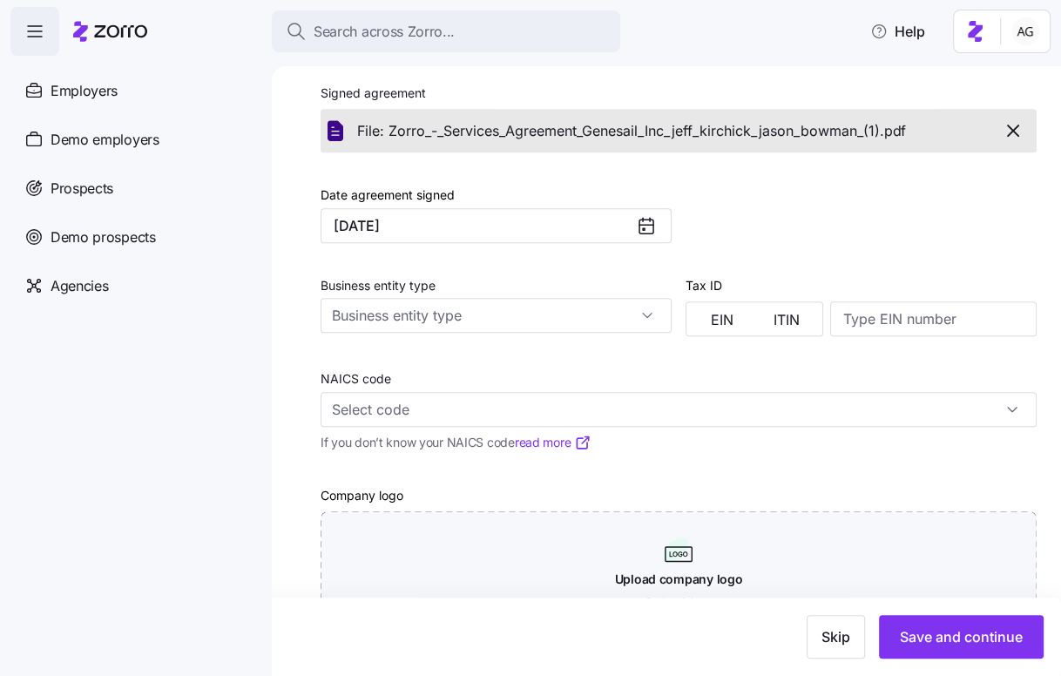
scroll to position [592, 0]
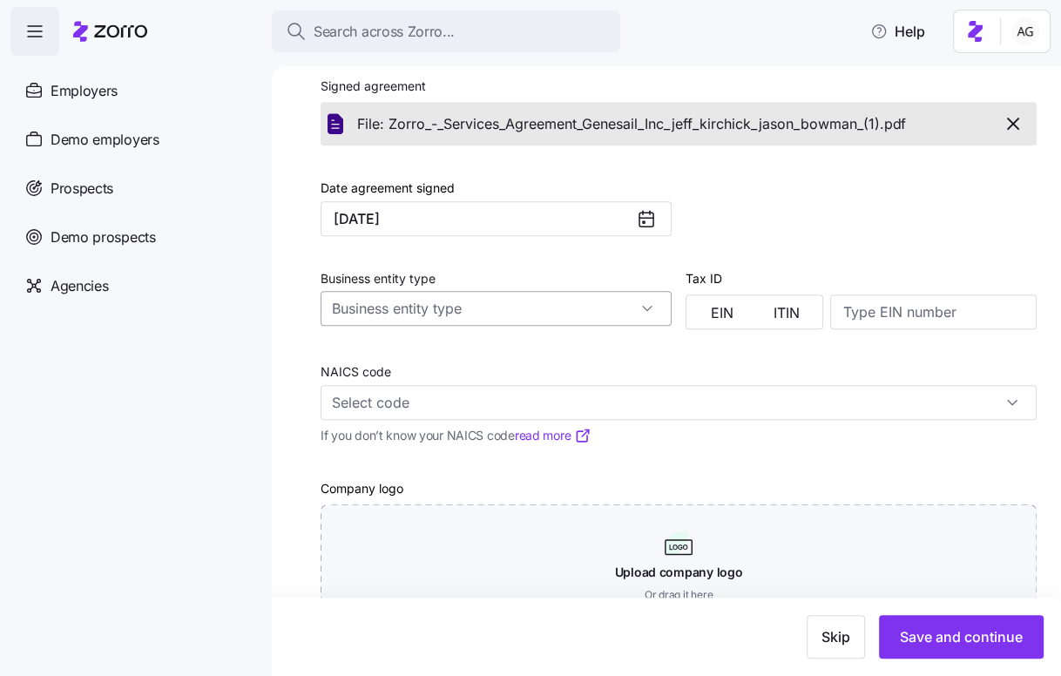
click at [620, 313] on input "Business entity type" at bounding box center [496, 308] width 351 height 35
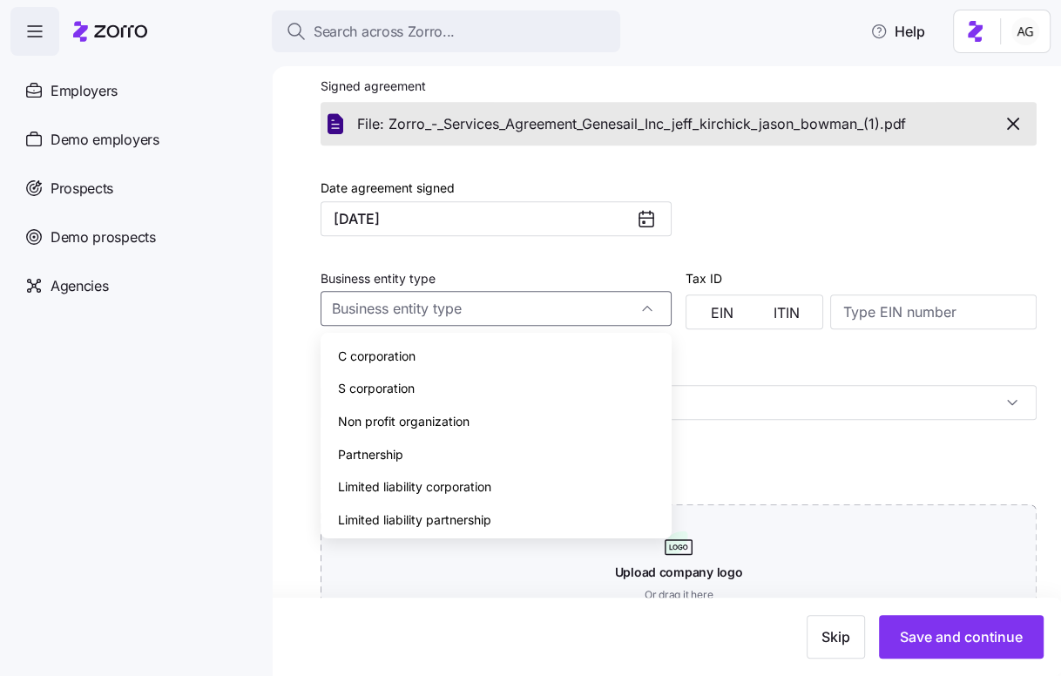
click at [525, 389] on div "S corporation" at bounding box center [496, 388] width 337 height 33
type input "S corporation"
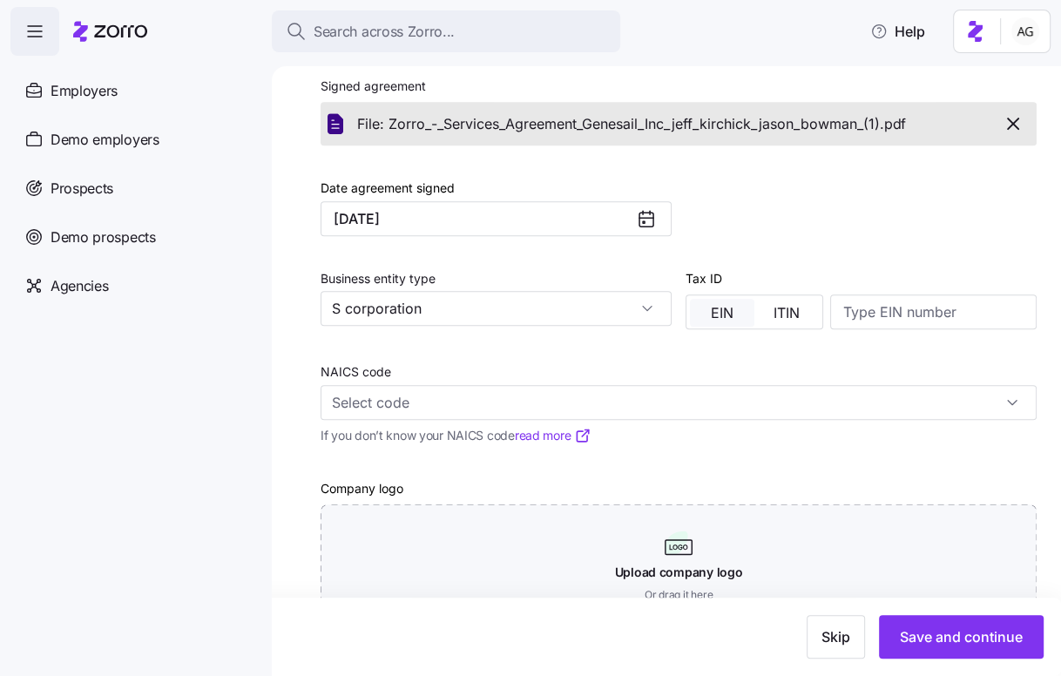
click at [730, 313] on span "EIN" at bounding box center [722, 313] width 23 height 14
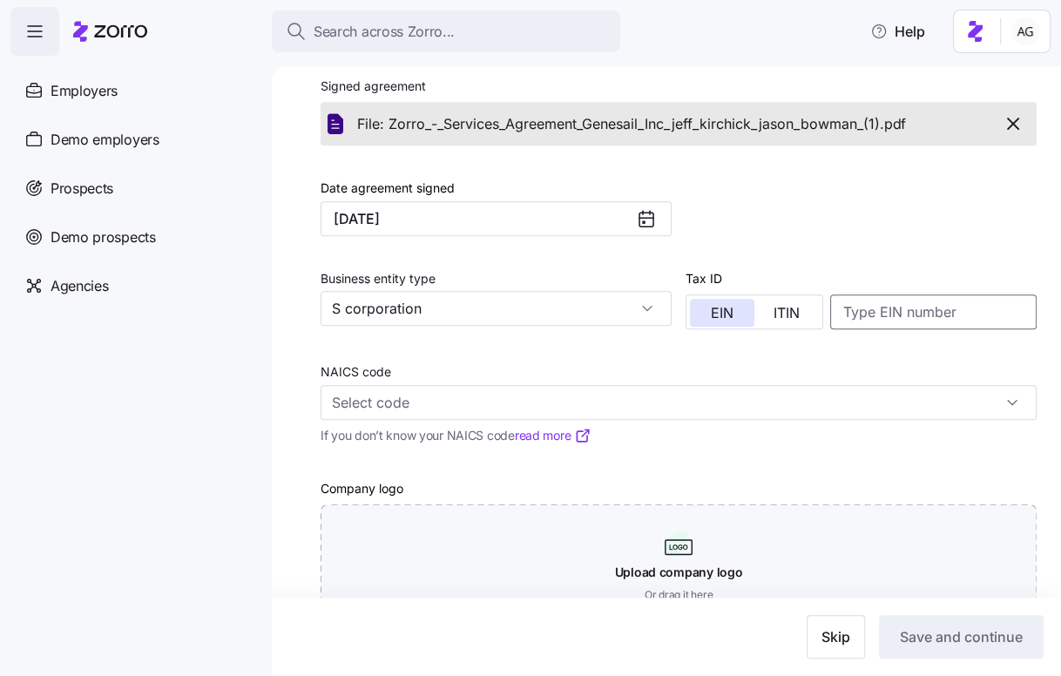
click at [855, 312] on input at bounding box center [933, 312] width 207 height 35
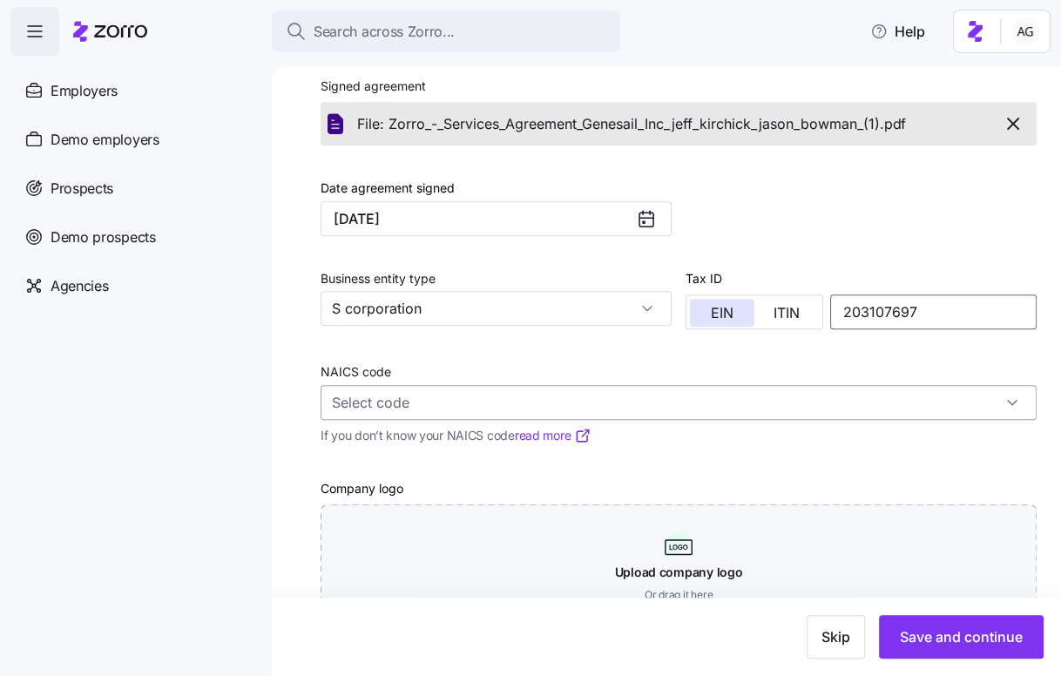
type input "203107697"
click at [437, 401] on input "NAICS code" at bounding box center [679, 402] width 716 height 35
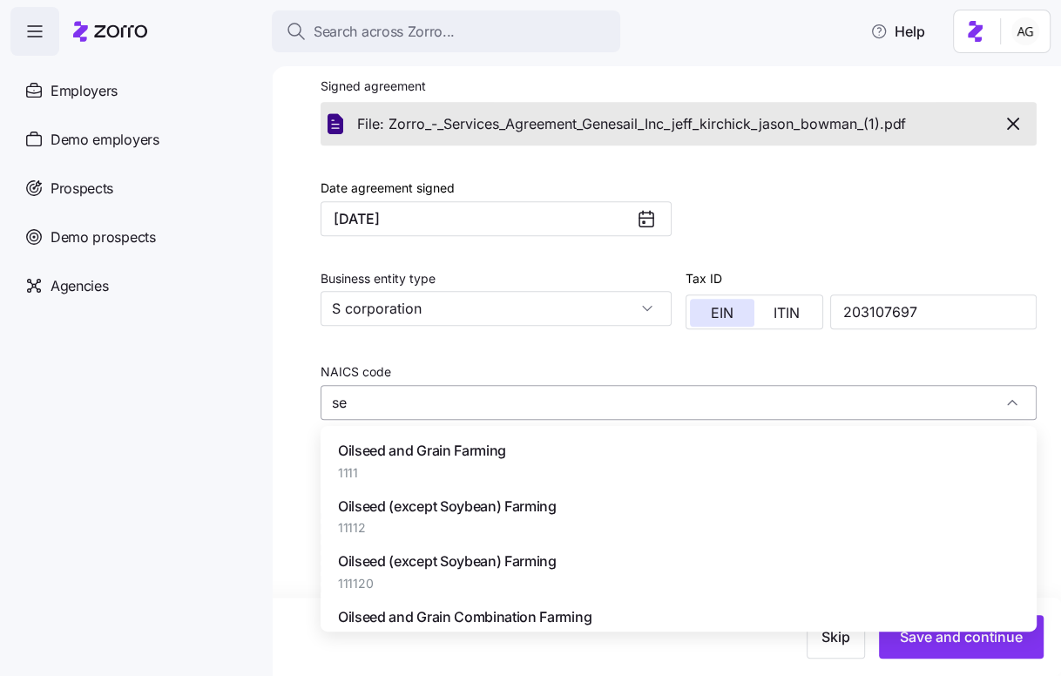
type input "s"
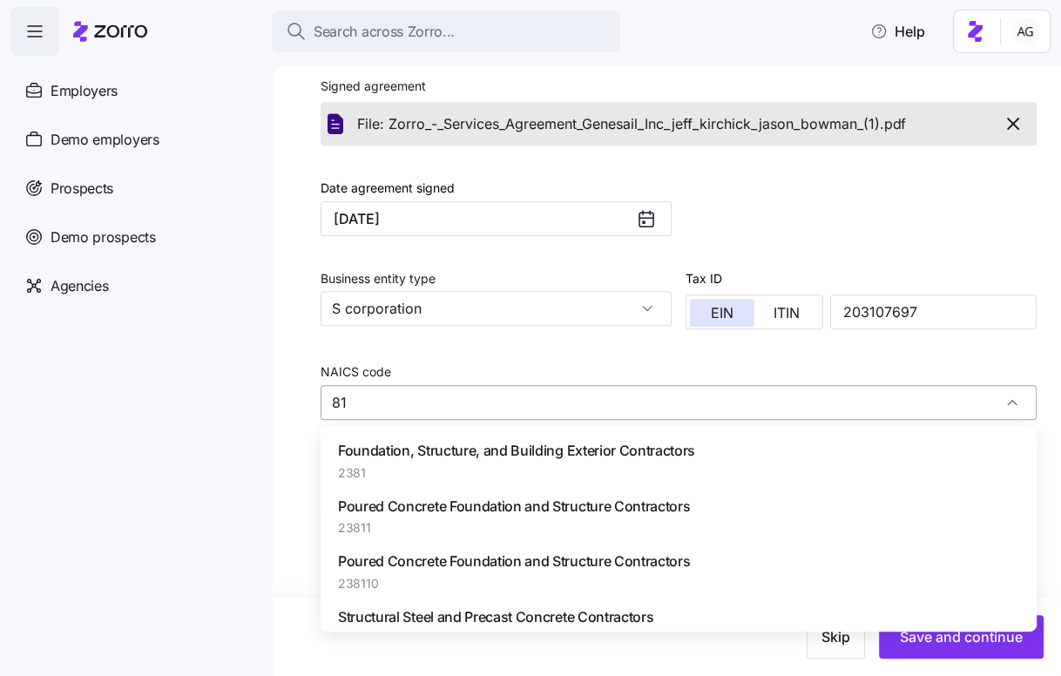
type input "8"
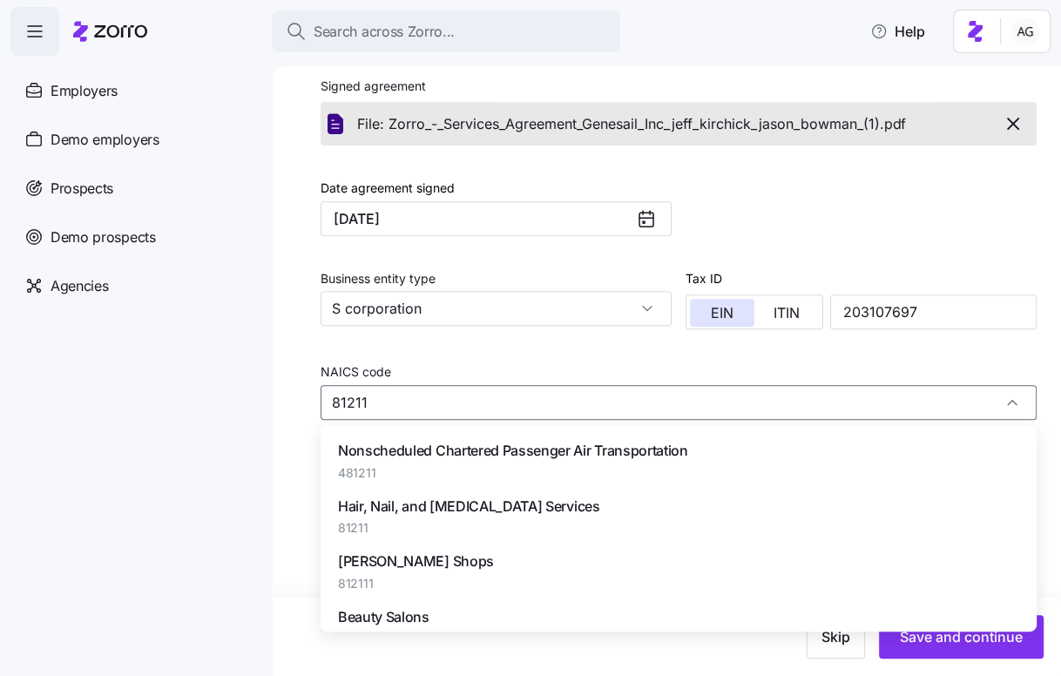
click at [403, 562] on span "[PERSON_NAME] Shops" at bounding box center [416, 562] width 156 height 22
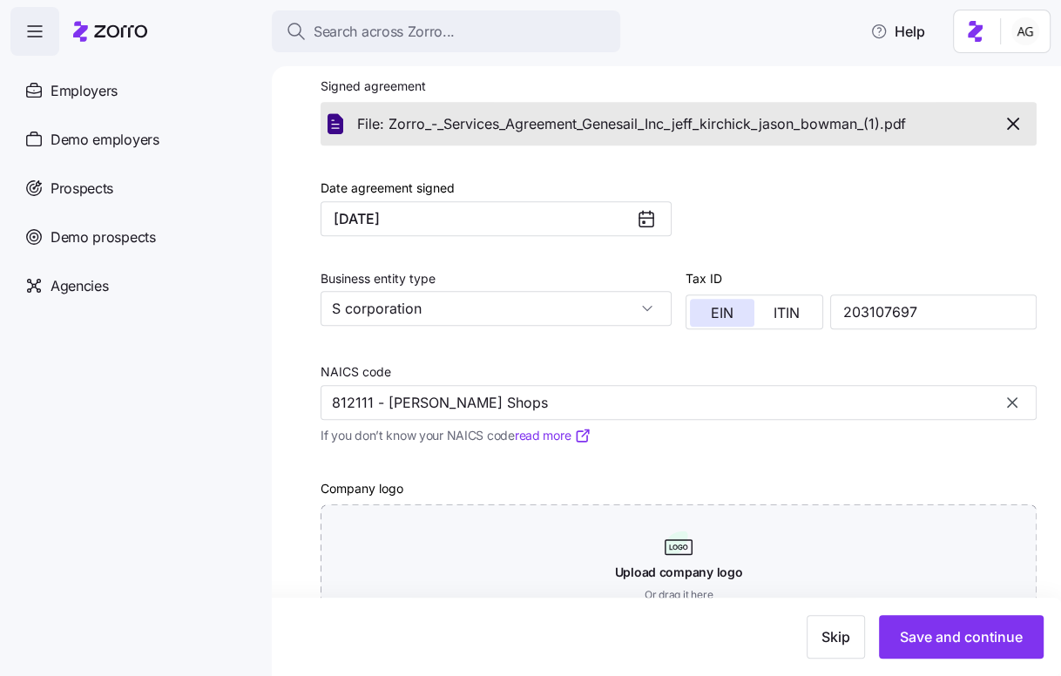
scroll to position [650, 0]
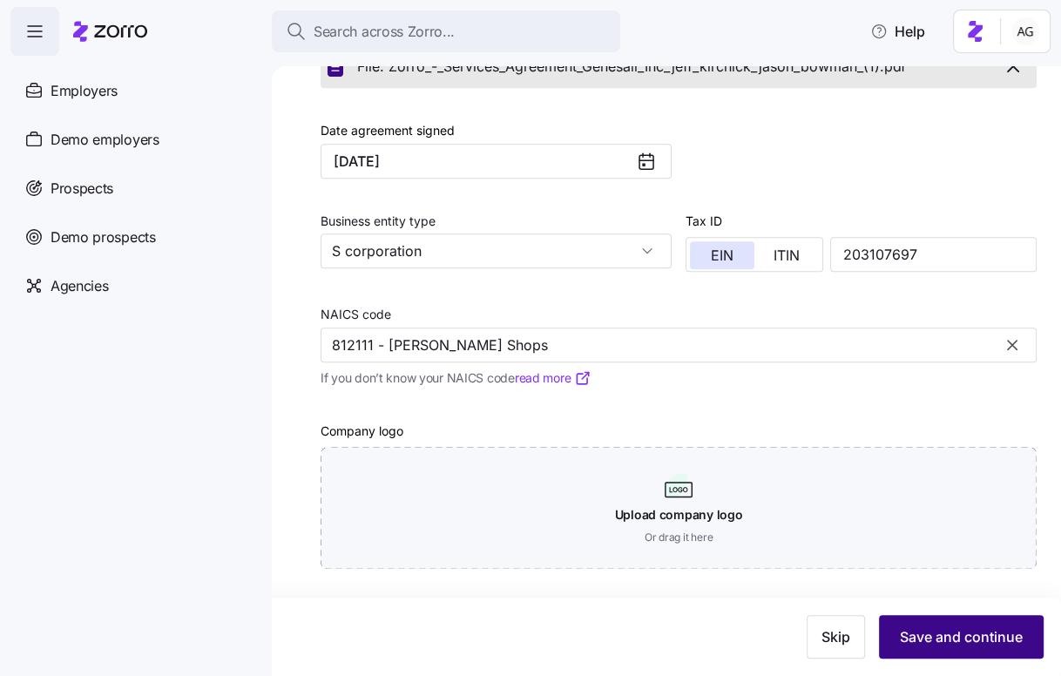
type input "812111 - [PERSON_NAME] Shops"
click at [939, 620] on button "Save and continue" at bounding box center [961, 637] width 165 height 44
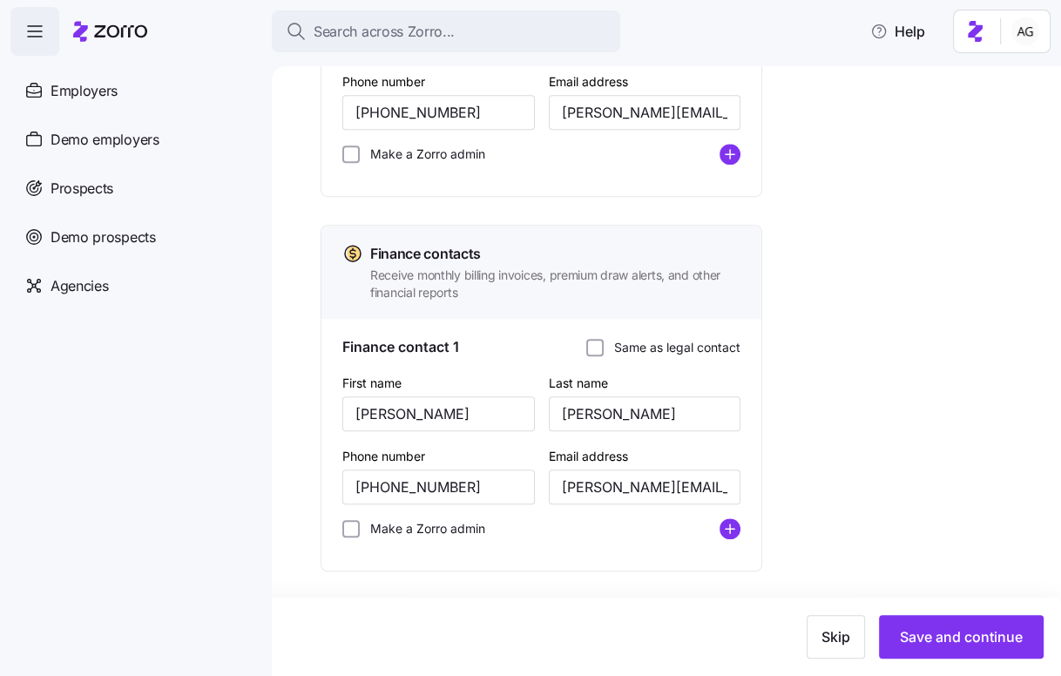
scroll to position [775, 0]
click at [420, 409] on input "[PERSON_NAME]" at bounding box center [438, 413] width 193 height 35
type input "J"
type input "Alyssa"
drag, startPoint x: 593, startPoint y: 486, endPoint x: 539, endPoint y: 484, distance: 54.0
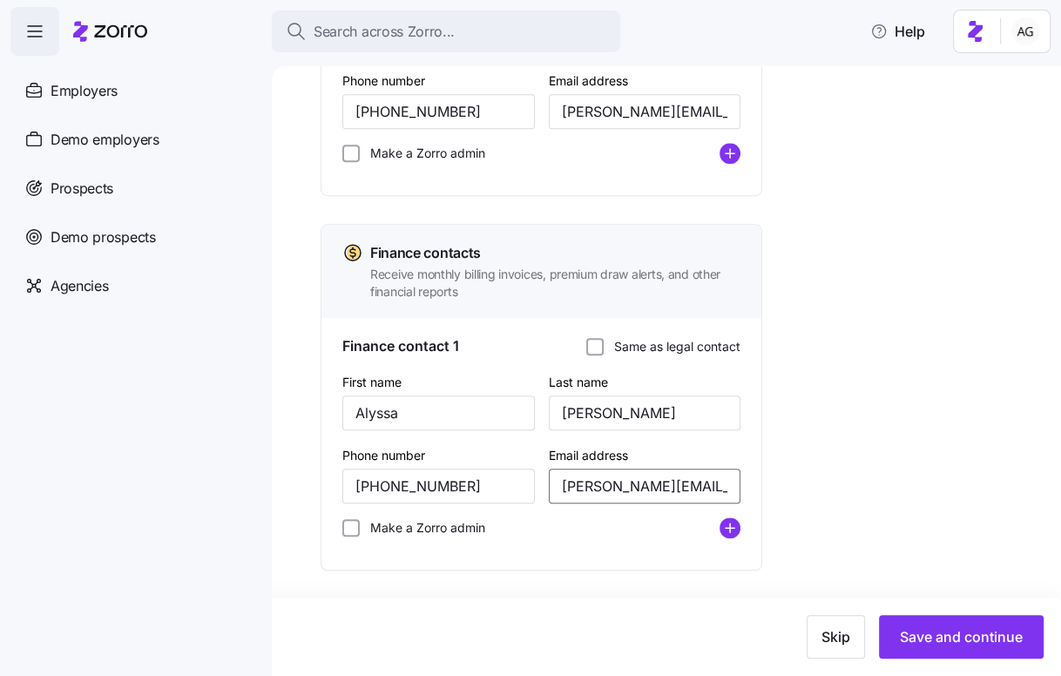
click at [539, 484] on div "First name [PERSON_NAME] Last name [PERSON_NAME] Phone number [PHONE_NUMBER] Em…" at bounding box center [541, 461] width 412 height 194
type input "[EMAIL_ADDRESS][DOMAIN_NAME]"
click at [648, 421] on input "[PERSON_NAME]" at bounding box center [645, 413] width 193 height 35
click at [482, 487] on input "[PHONE_NUMBER]" at bounding box center [438, 486] width 193 height 35
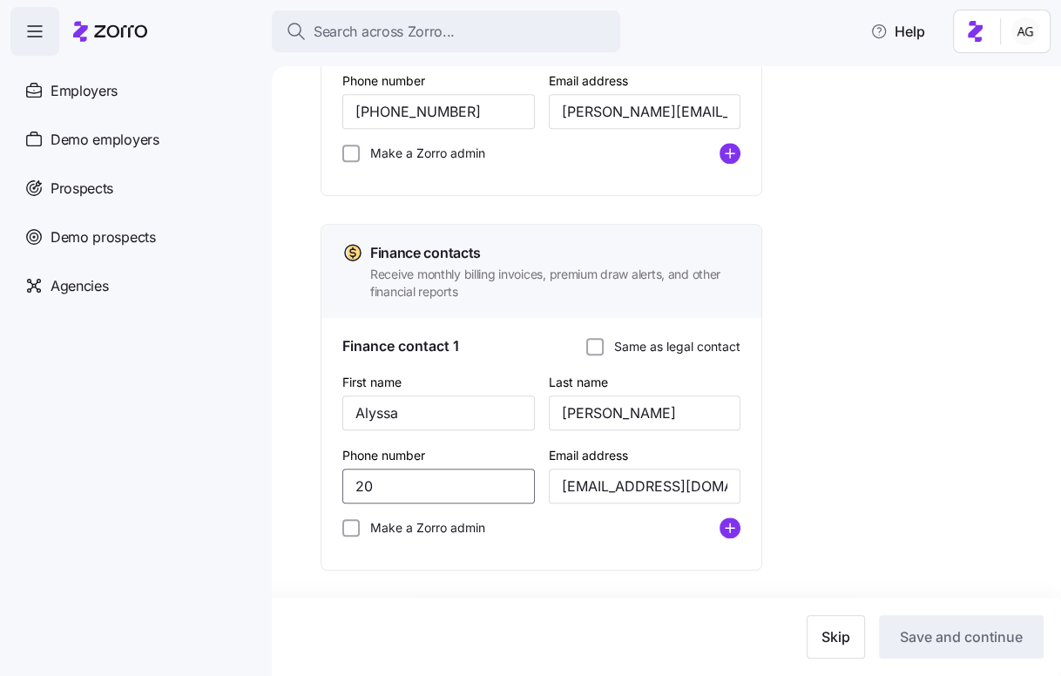
type input "2"
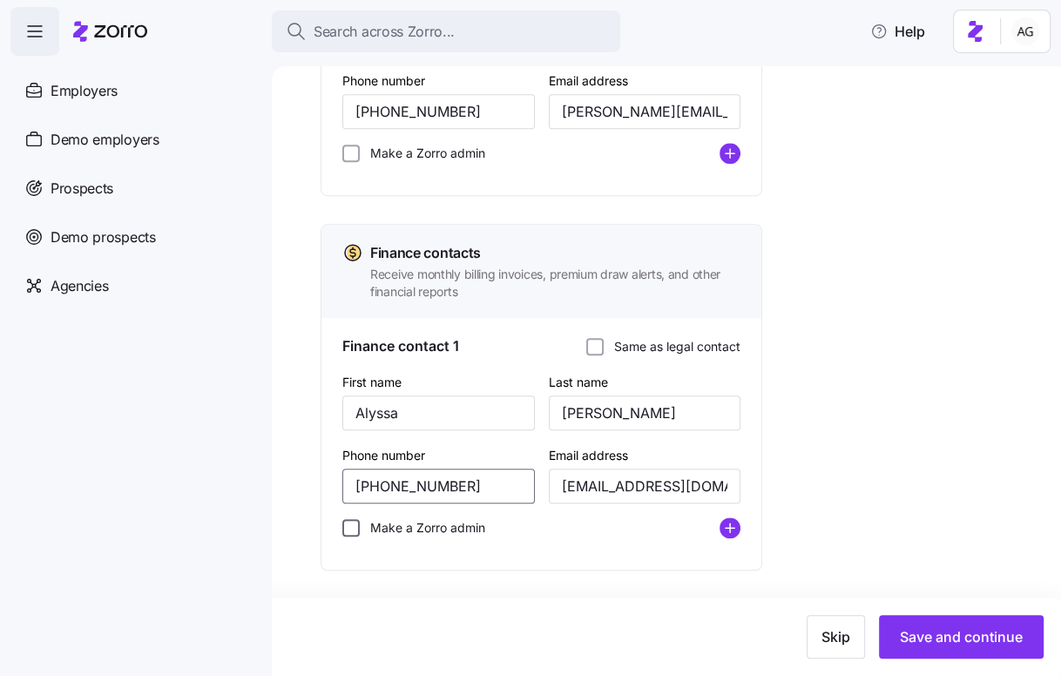
type input "[PHONE_NUMBER]"
click at [350, 524] on input "Make a Zorro admin" at bounding box center [350, 527] width 17 height 17
checkbox input "true"
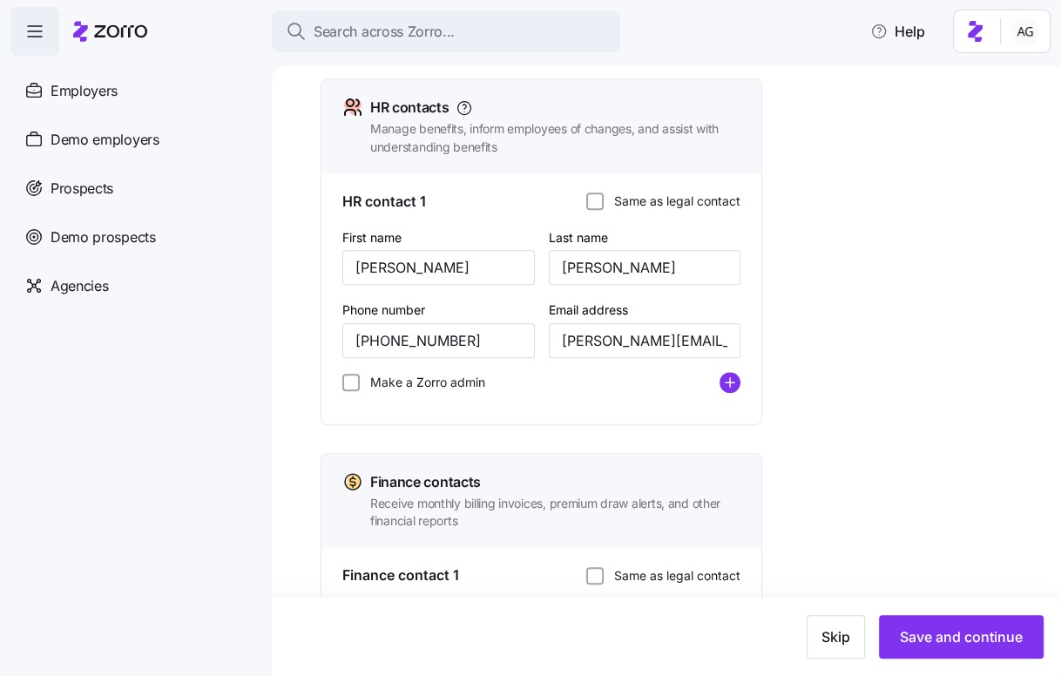
scroll to position [545, 0]
click at [455, 271] on input "[PERSON_NAME]" at bounding box center [438, 268] width 193 height 35
type input "J"
type input "Printer"
click at [649, 263] on input "[PERSON_NAME]" at bounding box center [645, 268] width 193 height 35
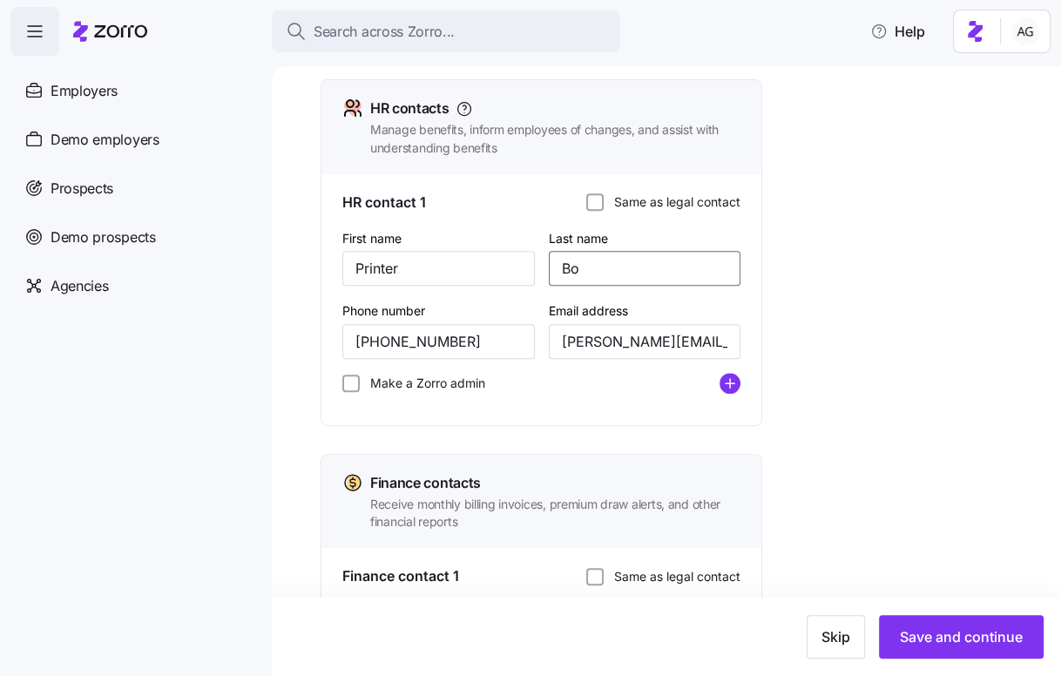
type input "B"
click at [507, 262] on body "Search across Zorro... Help Employers Demo employers Prospects Demo prospects A…" at bounding box center [530, 333] width 1061 height 666
type input "P"
click at [499, 339] on input "[PHONE_NUMBER]" at bounding box center [438, 341] width 193 height 35
click at [593, 341] on input "[PERSON_NAME][EMAIL_ADDRESS][DOMAIN_NAME]" at bounding box center [645, 341] width 193 height 35
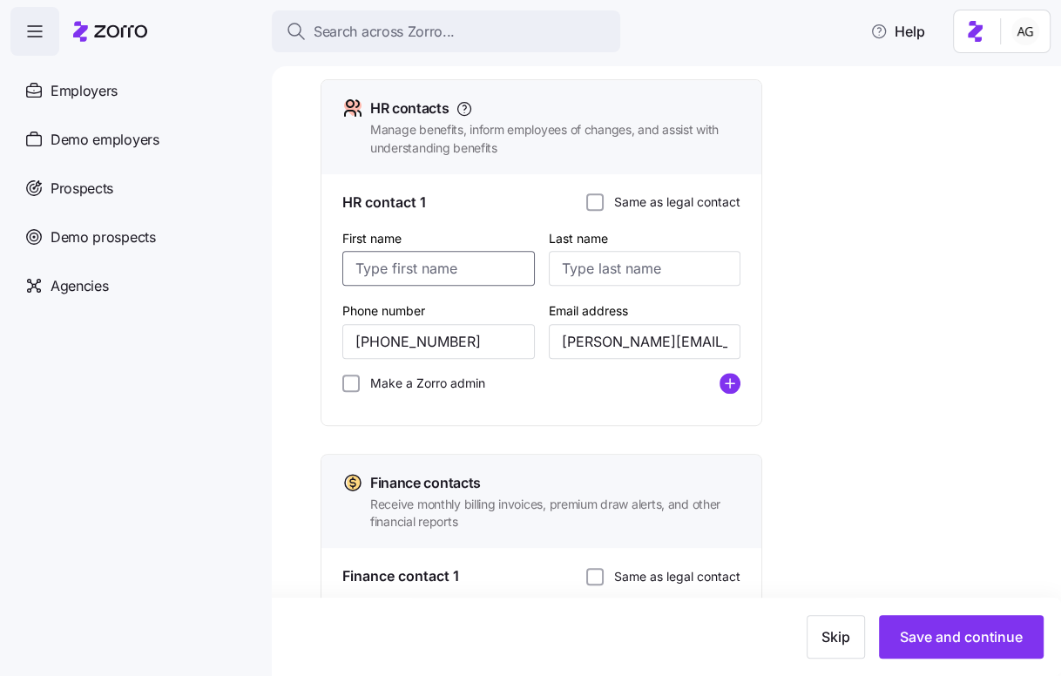
click at [370, 275] on input "First name" at bounding box center [438, 268] width 193 height 35
click at [733, 384] on circle "add icon" at bounding box center [730, 383] width 19 height 19
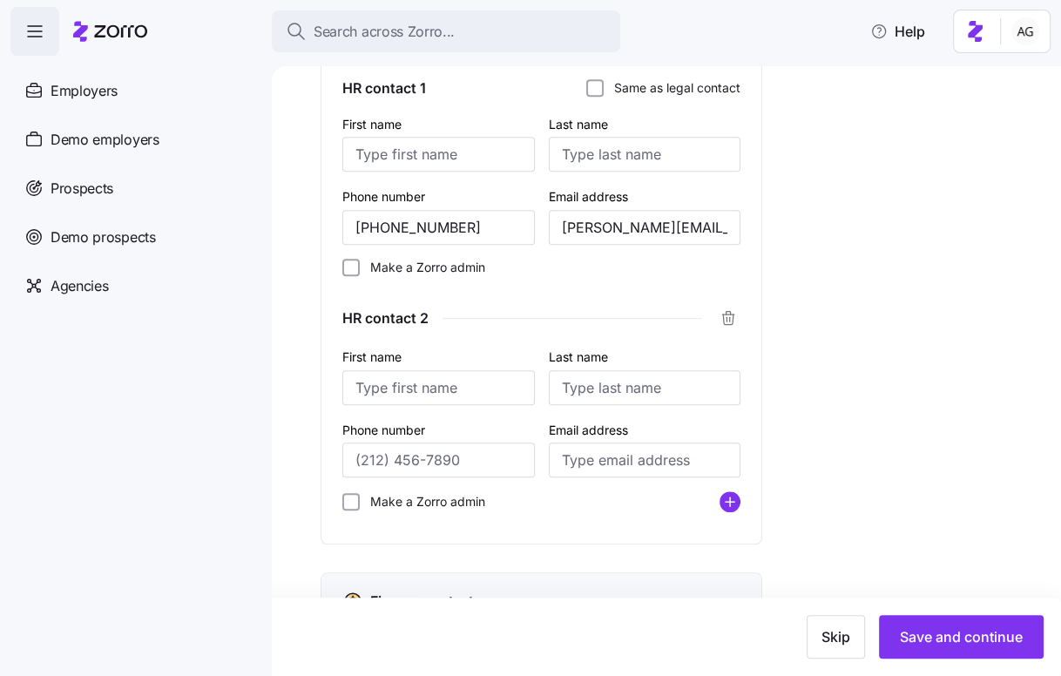
scroll to position [659, 0]
click at [443, 155] on input "First name" at bounding box center [438, 155] width 193 height 35
type input "Printer"
click at [582, 156] on input "Last name" at bounding box center [645, 155] width 193 height 35
type input "Magpantay"
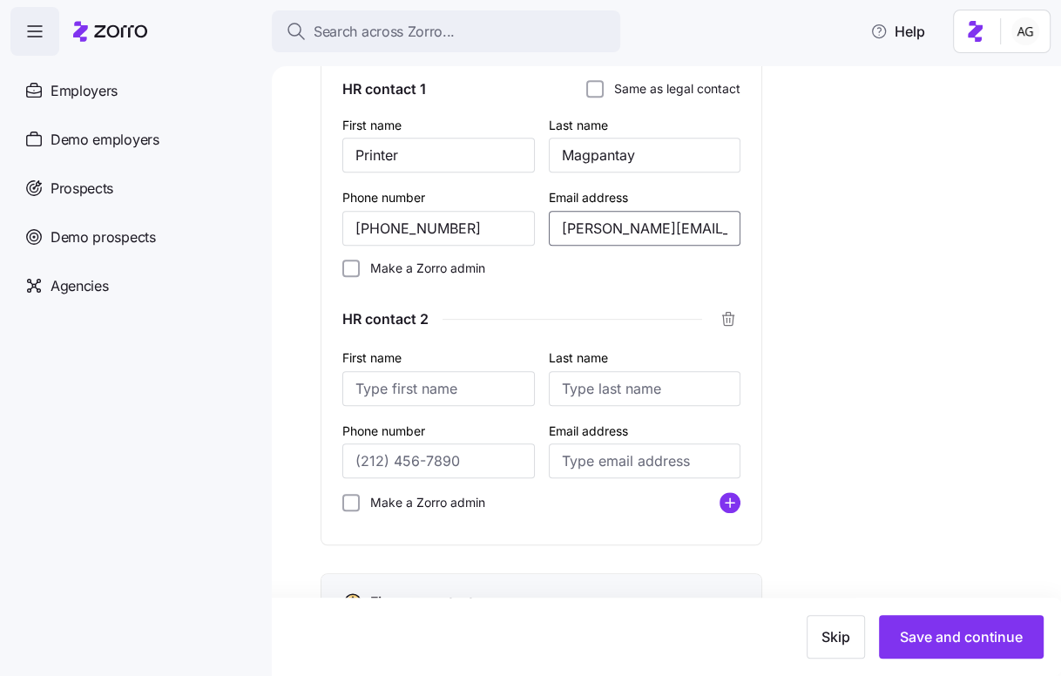
click at [591, 234] on input "[PERSON_NAME][EMAIL_ADDRESS][DOMAIN_NAME]" at bounding box center [645, 228] width 193 height 35
drag, startPoint x: 595, startPoint y: 234, endPoint x: 551, endPoint y: 234, distance: 44.4
click at [551, 234] on input "[PERSON_NAME][EMAIL_ADDRESS][DOMAIN_NAME]" at bounding box center [645, 228] width 193 height 35
type input "[EMAIL_ADDRESS][DOMAIN_NAME]"
click at [586, 274] on div "Make a Zorro admin" at bounding box center [541, 268] width 398 height 17
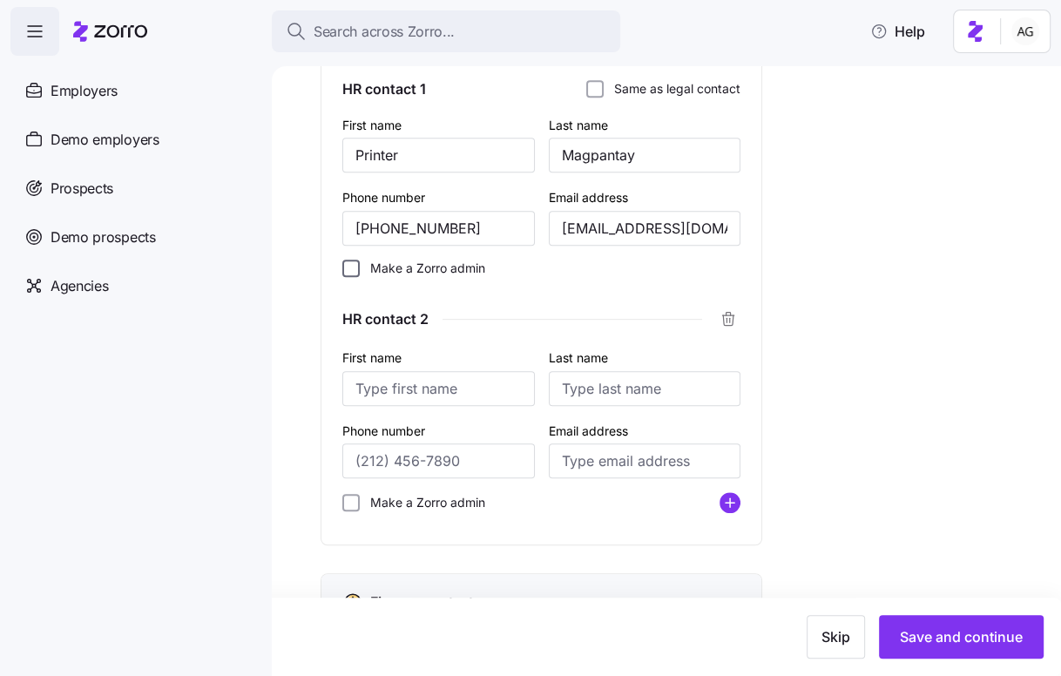
click at [346, 271] on input "Make a Zorro admin" at bounding box center [350, 268] width 17 height 17
checkbox input "true"
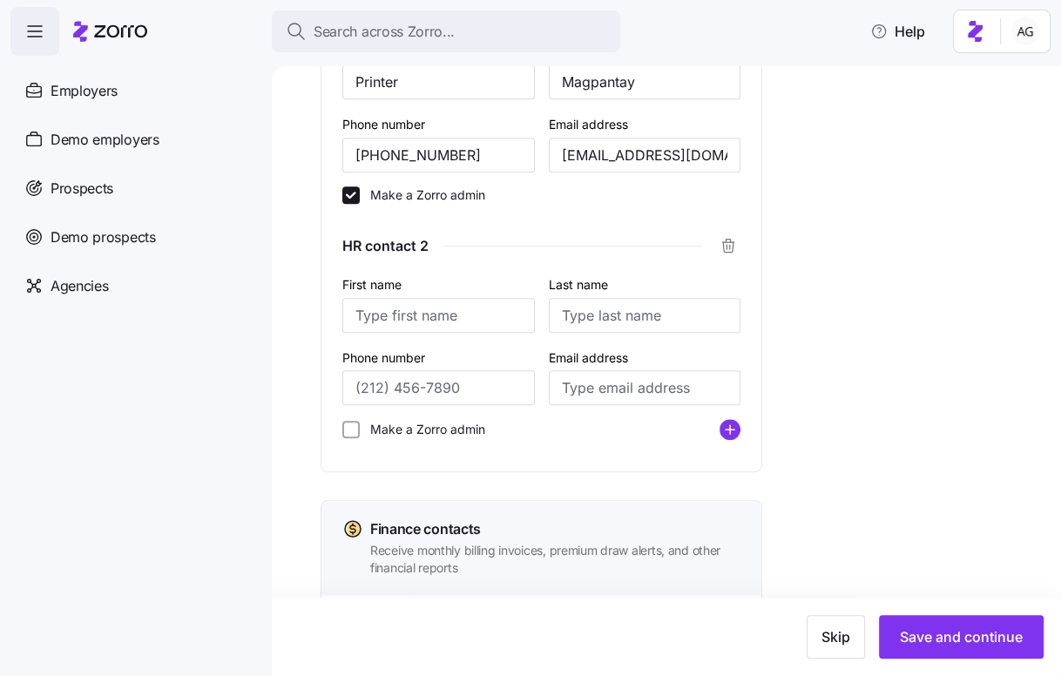
scroll to position [741, 0]
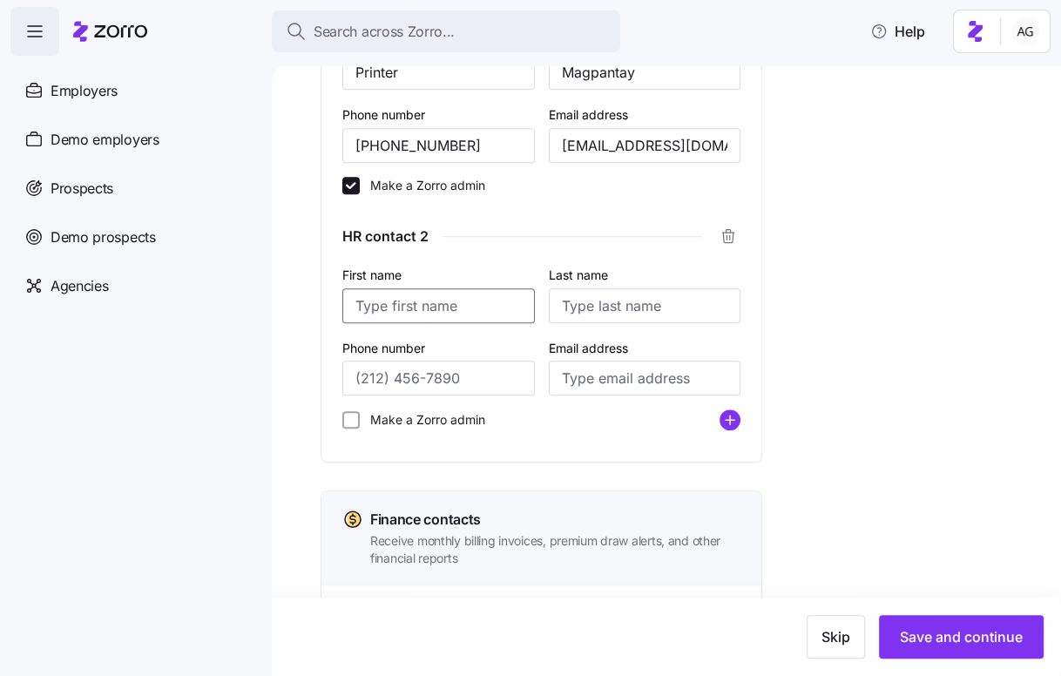
click at [388, 316] on input "First name" at bounding box center [438, 305] width 193 height 35
type input "[PERSON_NAME]"
click at [441, 383] on input "Phone number" at bounding box center [438, 378] width 193 height 35
click at [377, 311] on input "[PERSON_NAME]" at bounding box center [438, 305] width 193 height 35
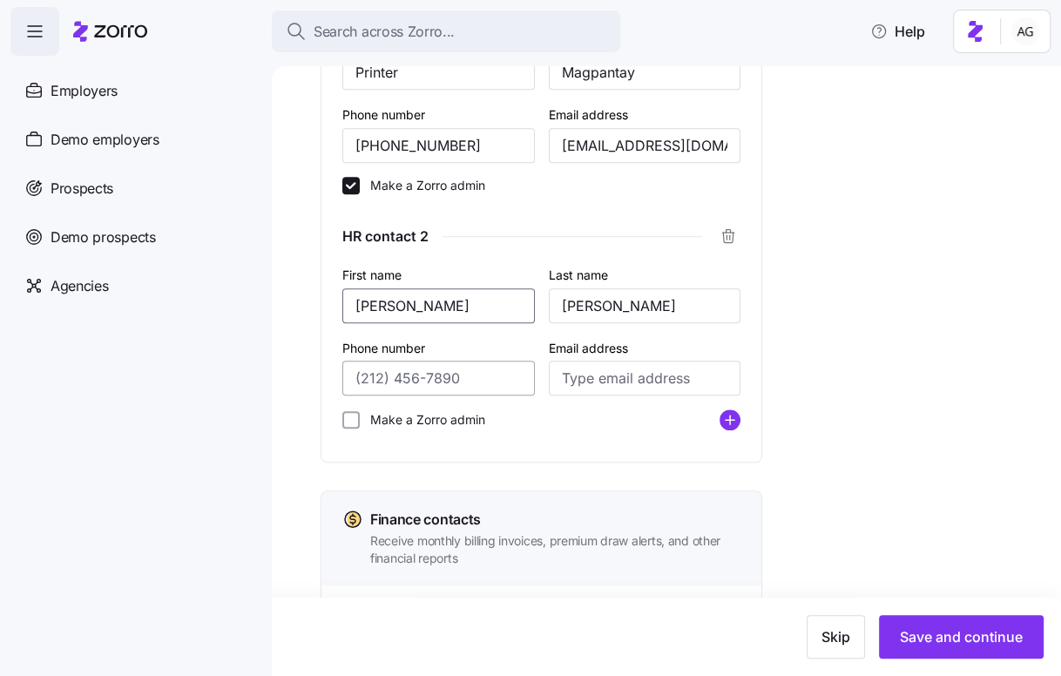
type input "[PERSON_NAME]"
click at [411, 370] on input "Phone number" at bounding box center [438, 378] width 193 height 35
drag, startPoint x: 461, startPoint y: 374, endPoint x: 323, endPoint y: 374, distance: 137.7
click at [323, 374] on div "HR contact 1 Same as legal contact First name Printer Last name [PERSON_NAME] P…" at bounding box center [542, 220] width 440 height 484
type input "[PHONE_NUMBER]"
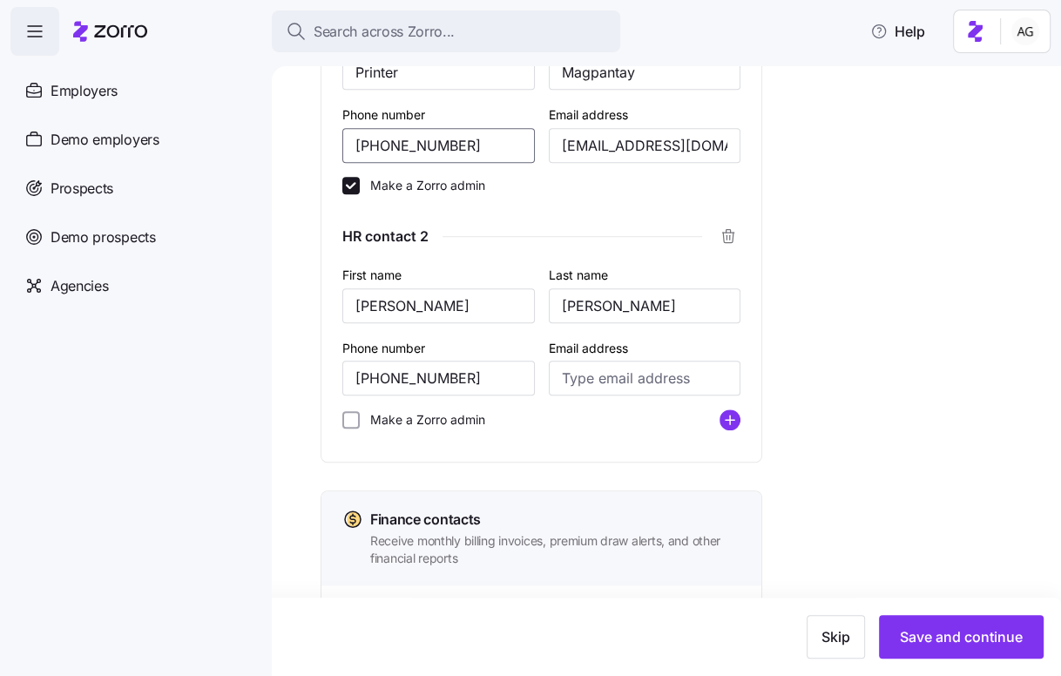
drag, startPoint x: 464, startPoint y: 146, endPoint x: 310, endPoint y: 138, distance: 153.6
click at [310, 138] on div "All employers New employer Add new employer Company details 2 Contacts 3 Compan…" at bounding box center [666, 371] width 789 height 610
paste input "671-1122"
type input "[PHONE_NUMBER]"
click at [353, 416] on input "Make a Zorro admin" at bounding box center [350, 419] width 17 height 17
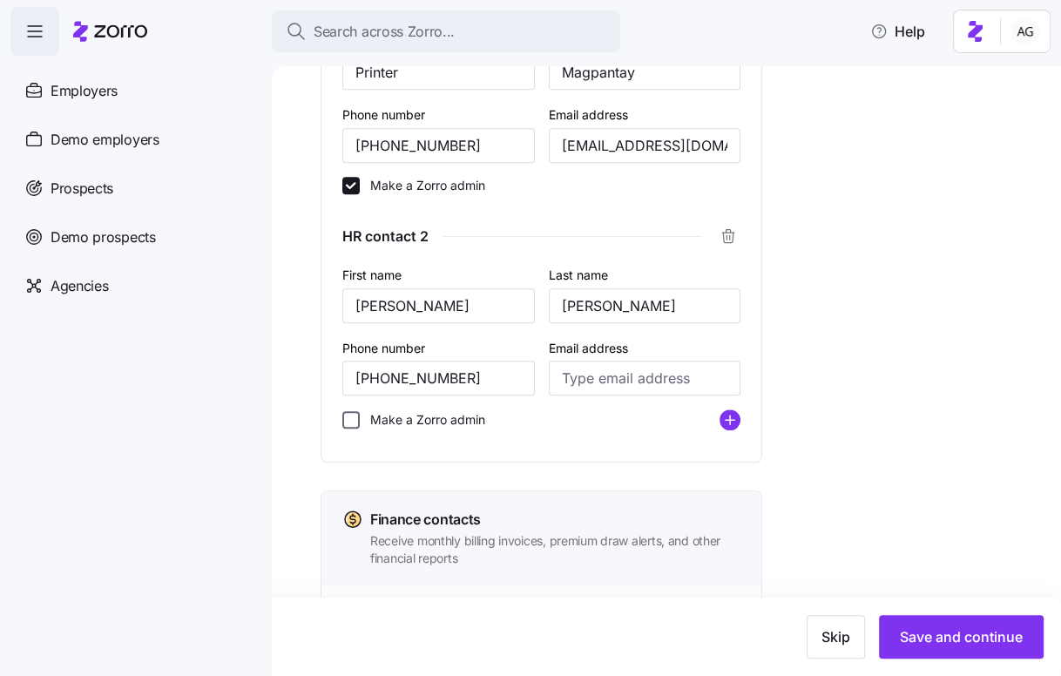
checkbox input "true"
click at [586, 382] on input "Email address" at bounding box center [645, 378] width 193 height 35
type input "[PERSON_NAME][EMAIL_ADDRESS][DOMAIN_NAME]"
click at [838, 310] on div "FAQs Contacts vs. Zorro Admins" at bounding box center [932, 180] width 209 height 1315
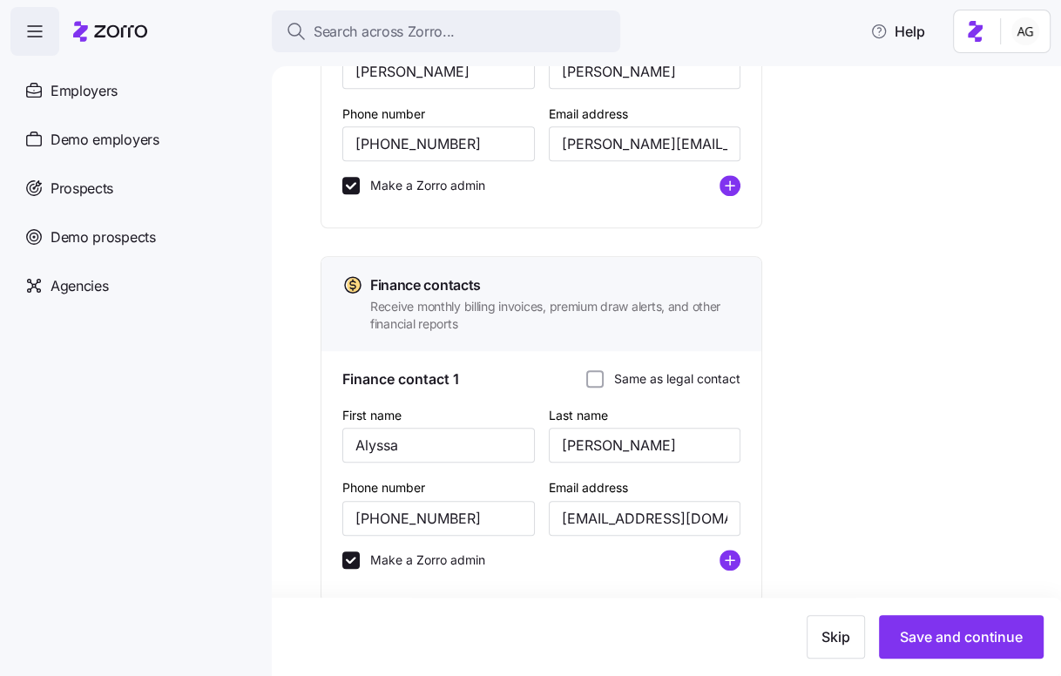
scroll to position [1009, 0]
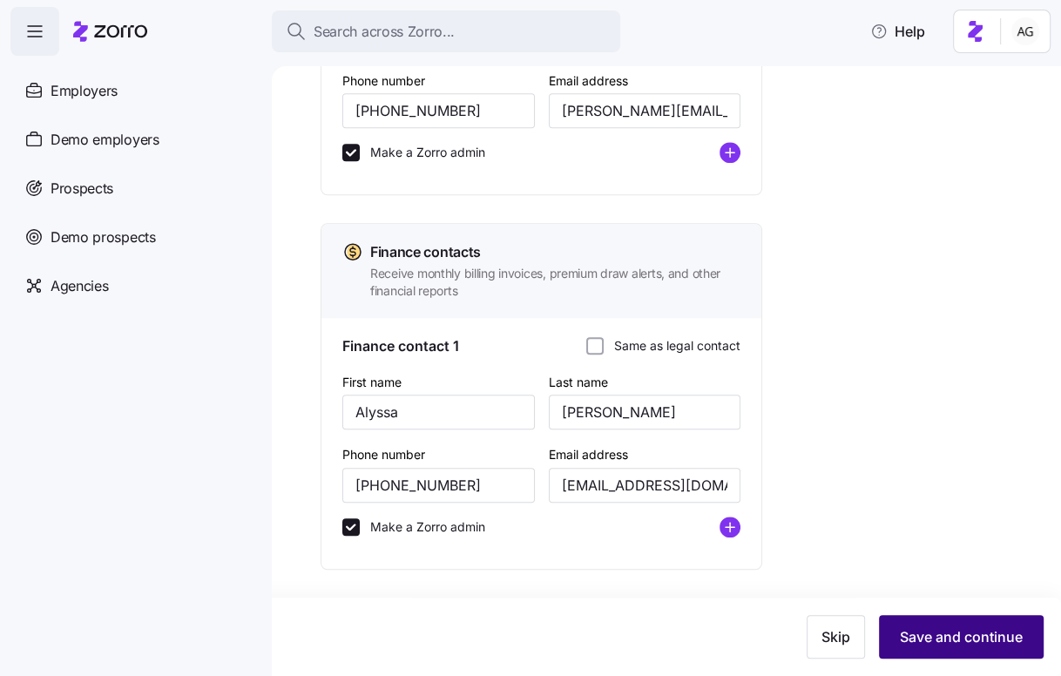
click at [952, 648] on button "Save and continue" at bounding box center [961, 637] width 165 height 44
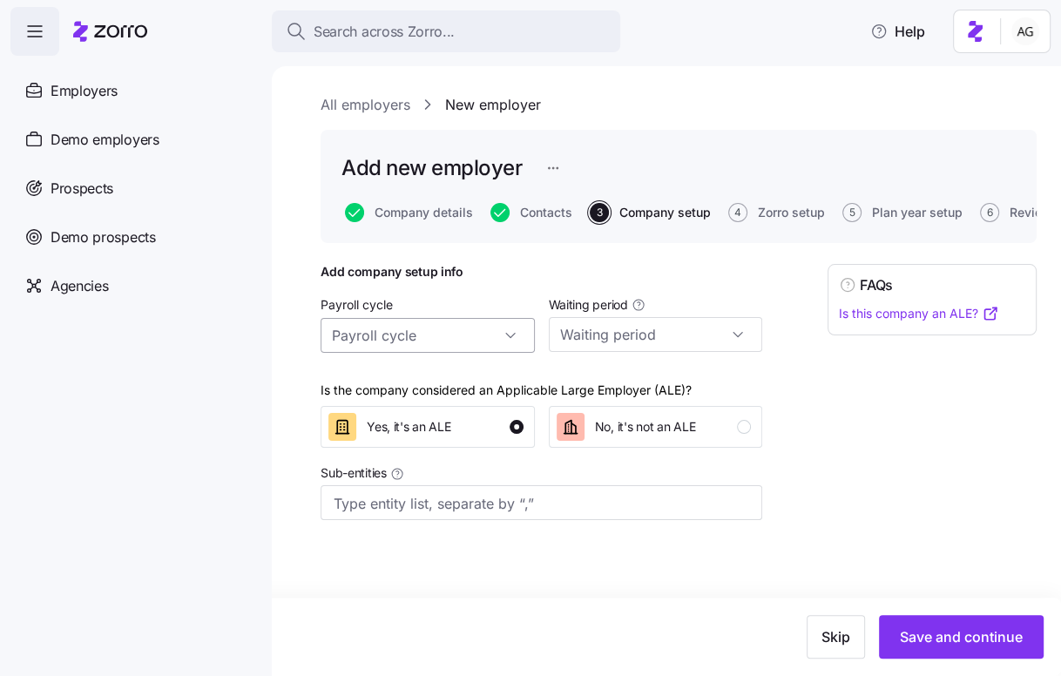
click at [443, 332] on input "Payroll cycle" at bounding box center [428, 335] width 214 height 35
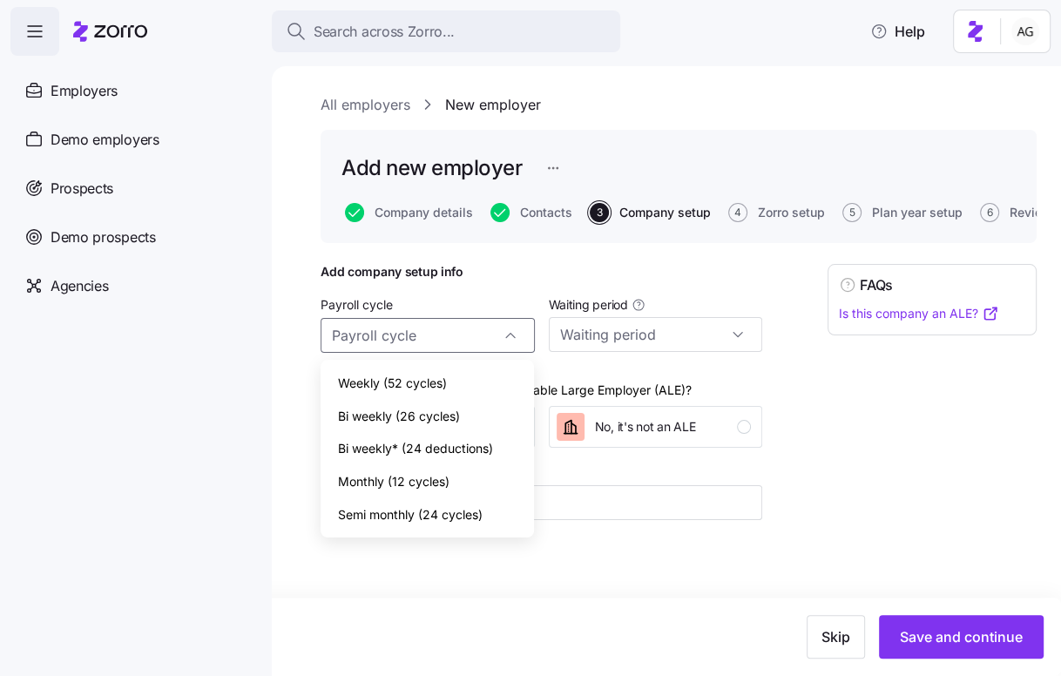
click at [441, 414] on span "Bi weekly (26 cycles)" at bounding box center [399, 416] width 122 height 19
type input "Bi weekly (26 cycles)"
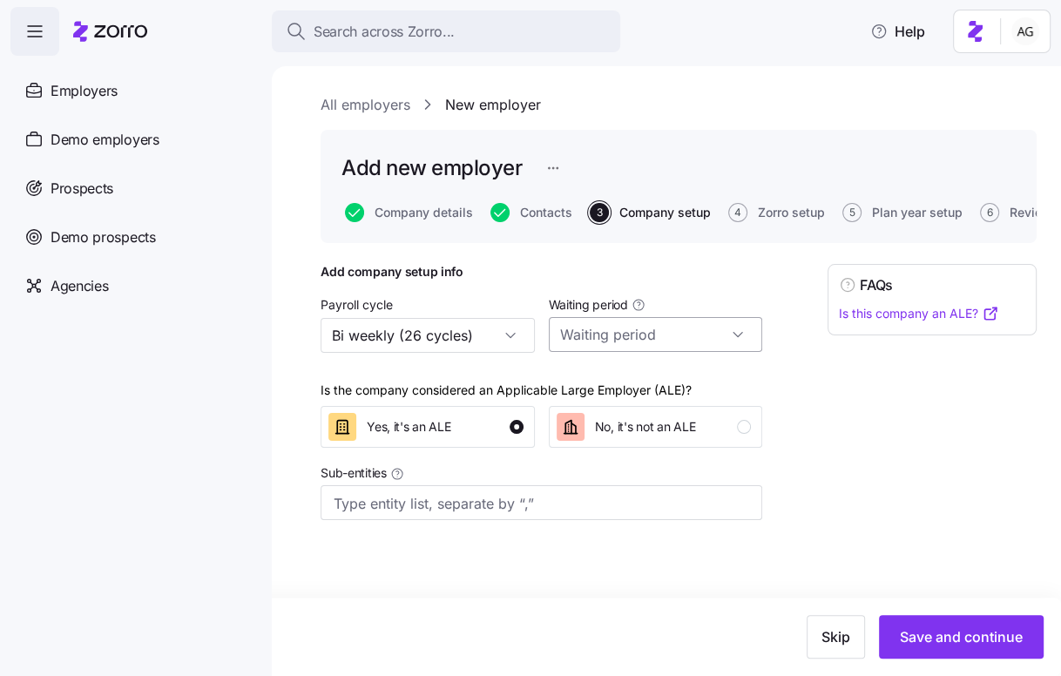
click at [613, 329] on input "Waiting period" at bounding box center [656, 334] width 214 height 35
click at [620, 450] on div "60 days" at bounding box center [655, 447] width 200 height 33
type input "60 days"
click at [517, 511] on input "Sub-entities" at bounding box center [524, 503] width 381 height 23
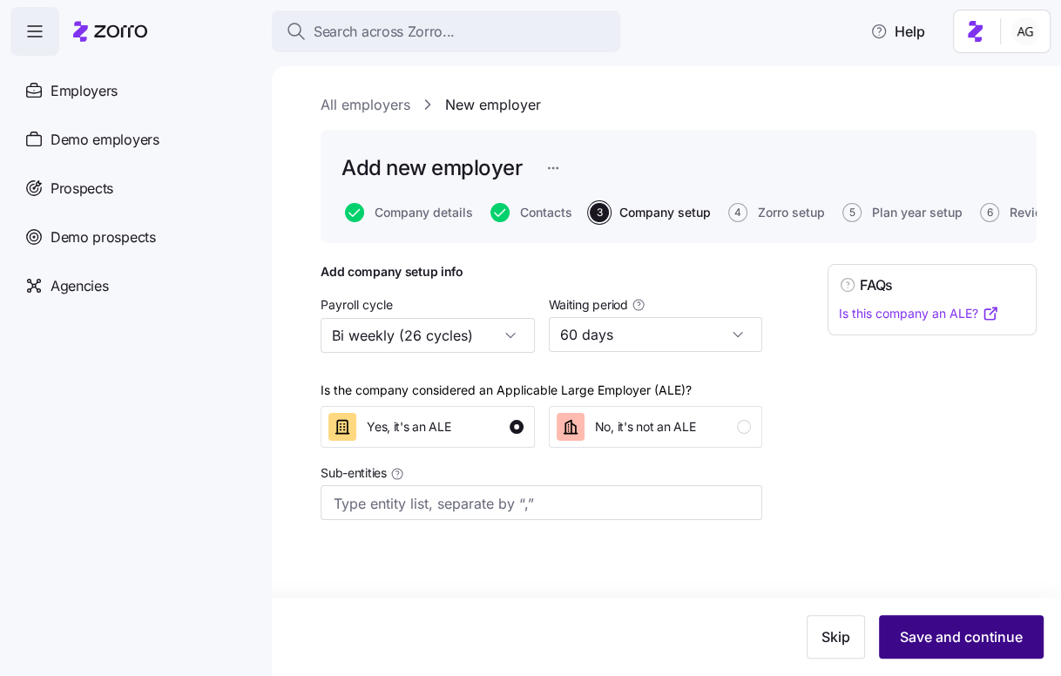
click at [949, 633] on span "Save and continue" at bounding box center [961, 636] width 123 height 21
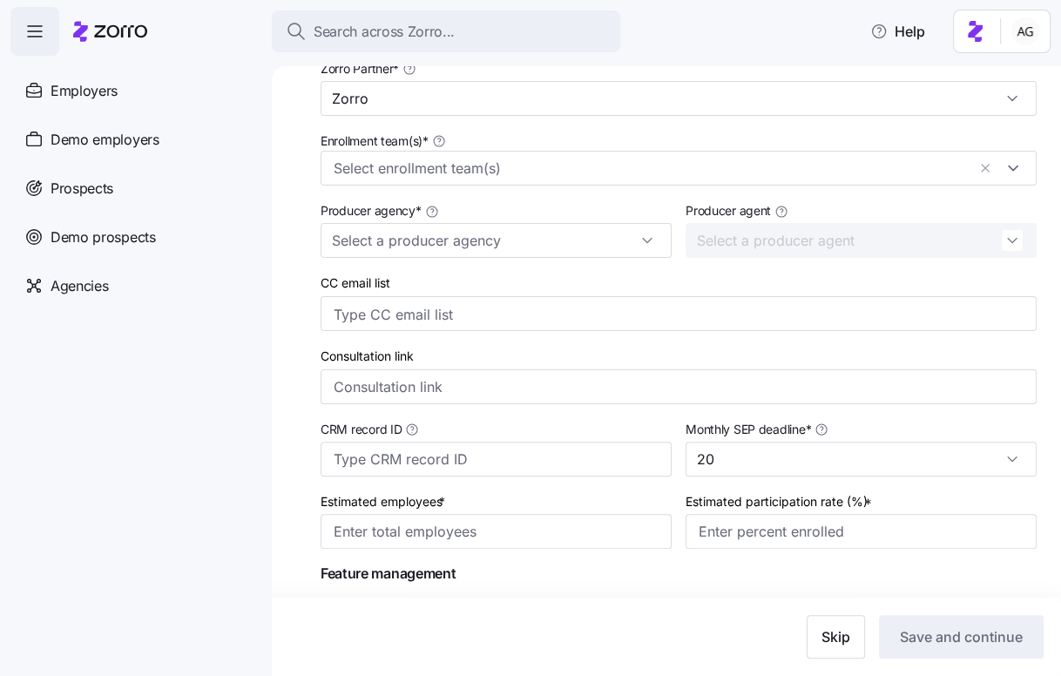
scroll to position [328, 0]
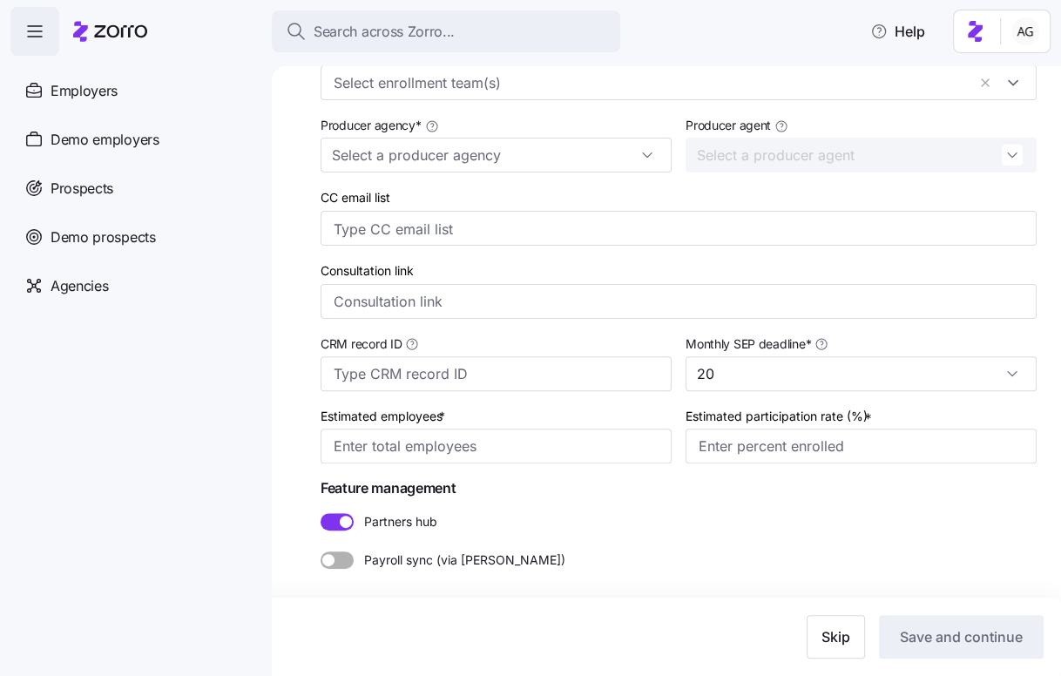
click at [335, 528] on span at bounding box center [331, 521] width 21 height 17
click at [321, 513] on input "Partners hub" at bounding box center [321, 513] width 0 height 0
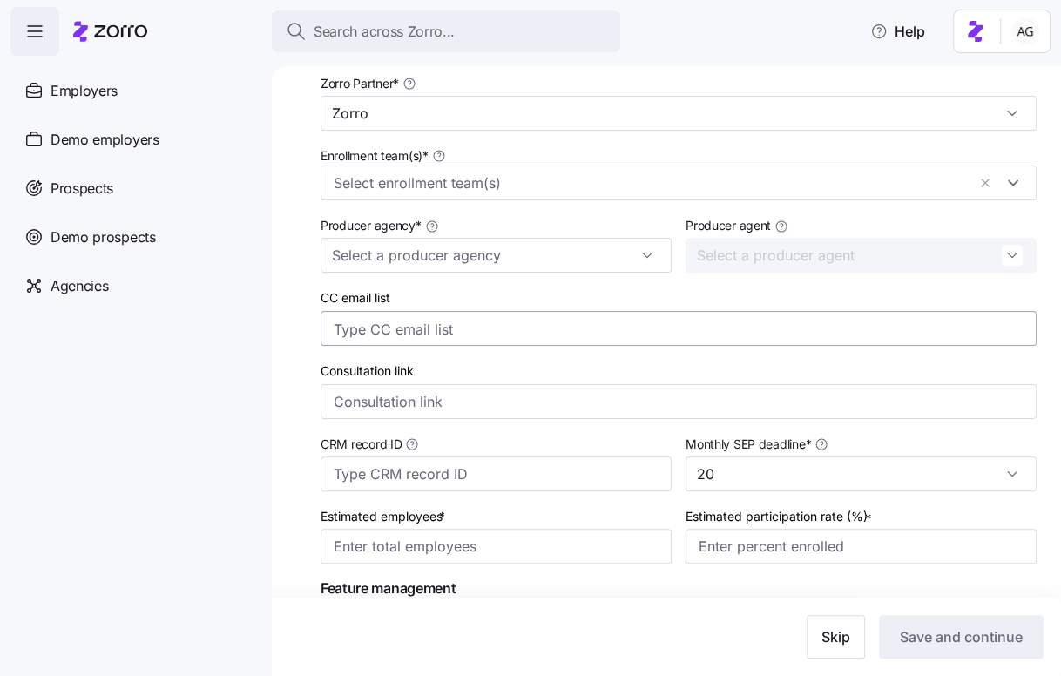
scroll to position [228, 0]
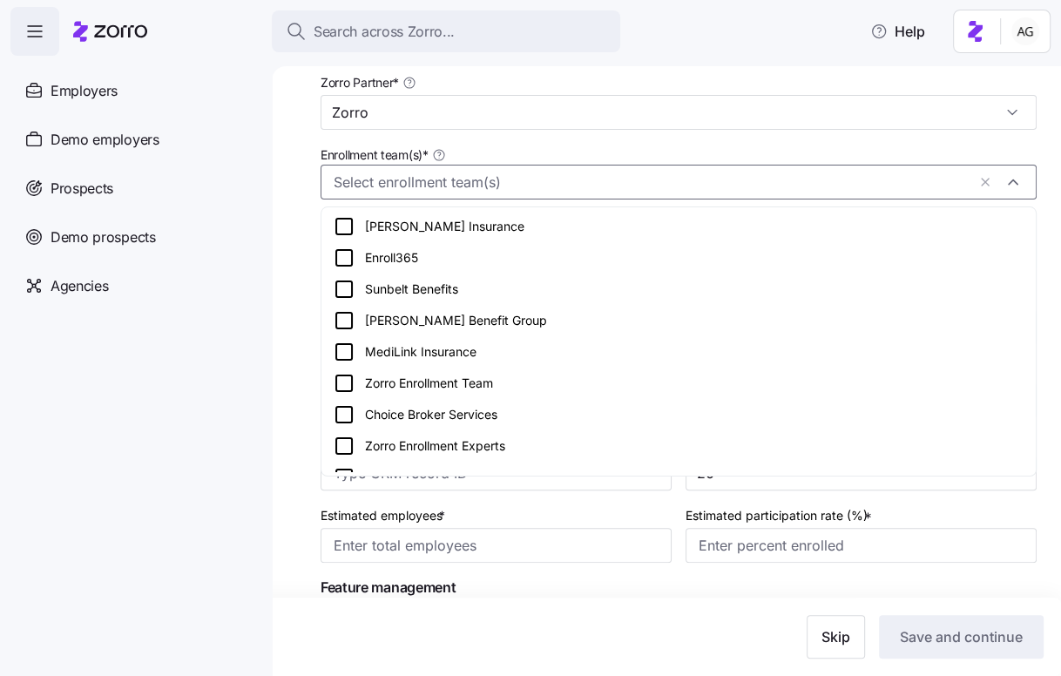
click at [566, 179] on input "Enrollment team(s) *" at bounding box center [650, 183] width 633 height 23
click at [473, 376] on div "Zorro Enrollment Team" at bounding box center [679, 383] width 690 height 21
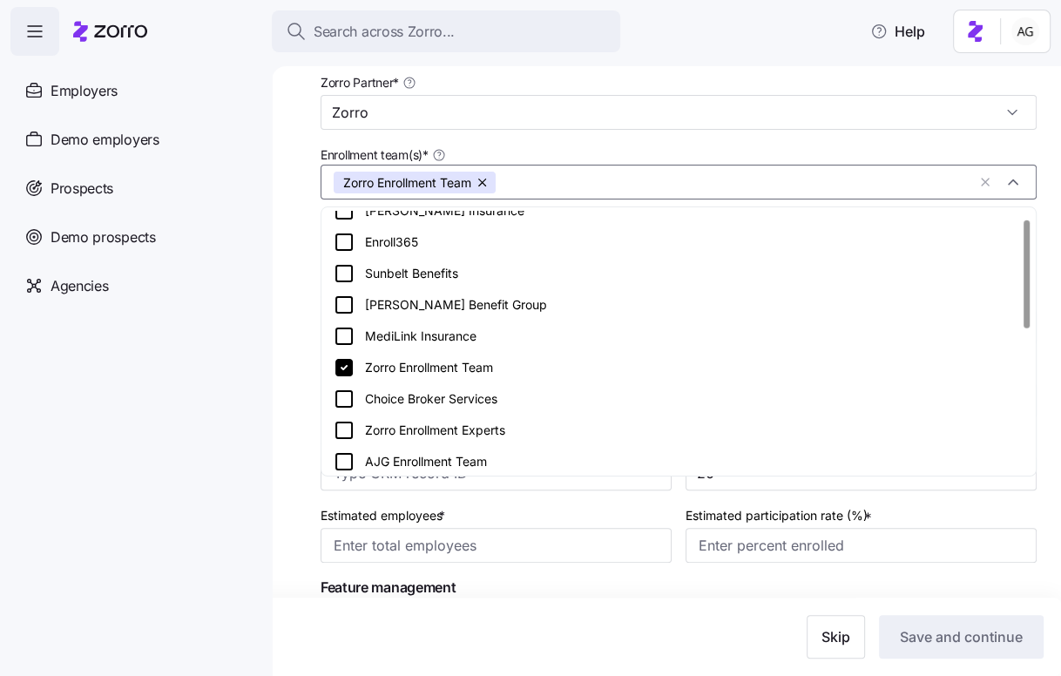
scroll to position [18, 0]
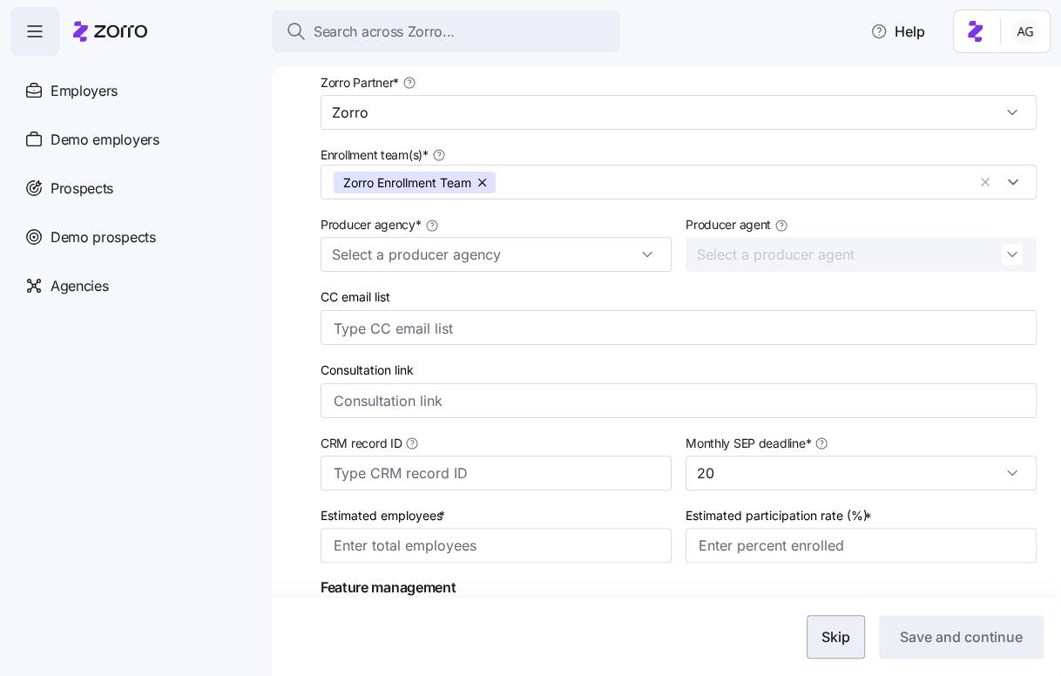
click at [834, 632] on span "Skip" at bounding box center [836, 636] width 29 height 21
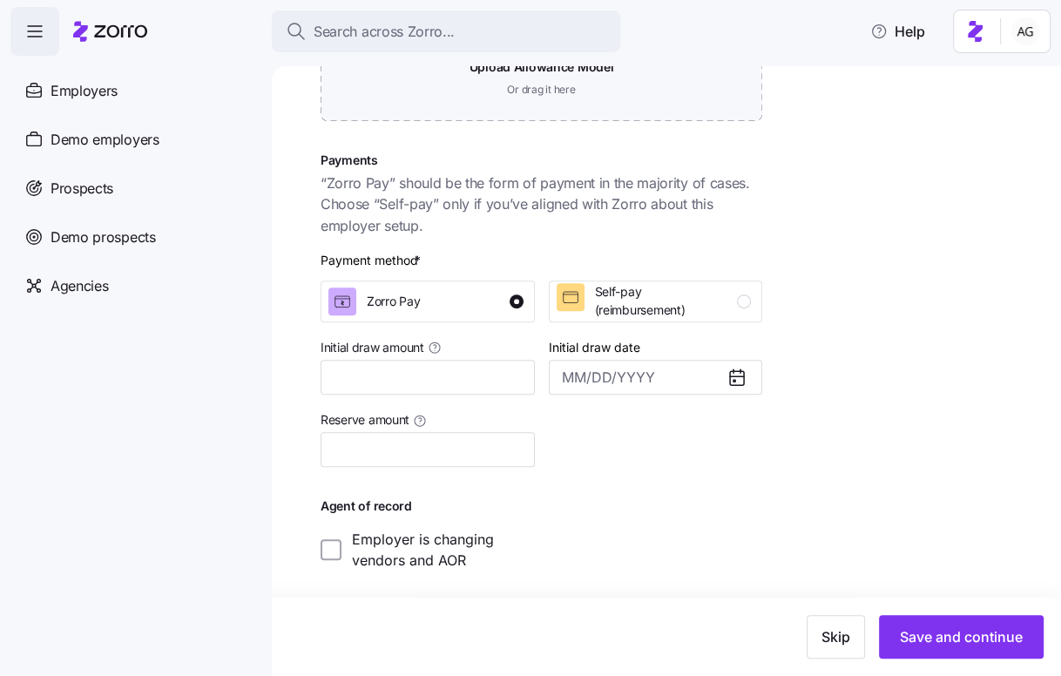
scroll to position [416, 0]
click at [934, 643] on span "Save and continue" at bounding box center [961, 636] width 123 height 21
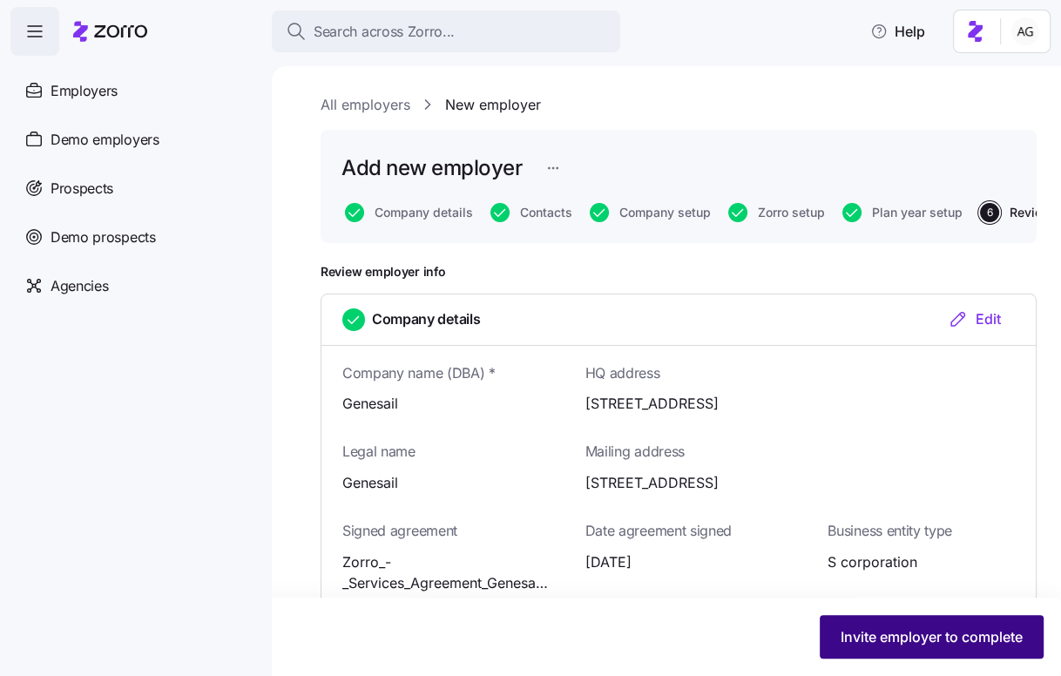
click at [884, 633] on span "Invite employer to complete" at bounding box center [932, 636] width 182 height 21
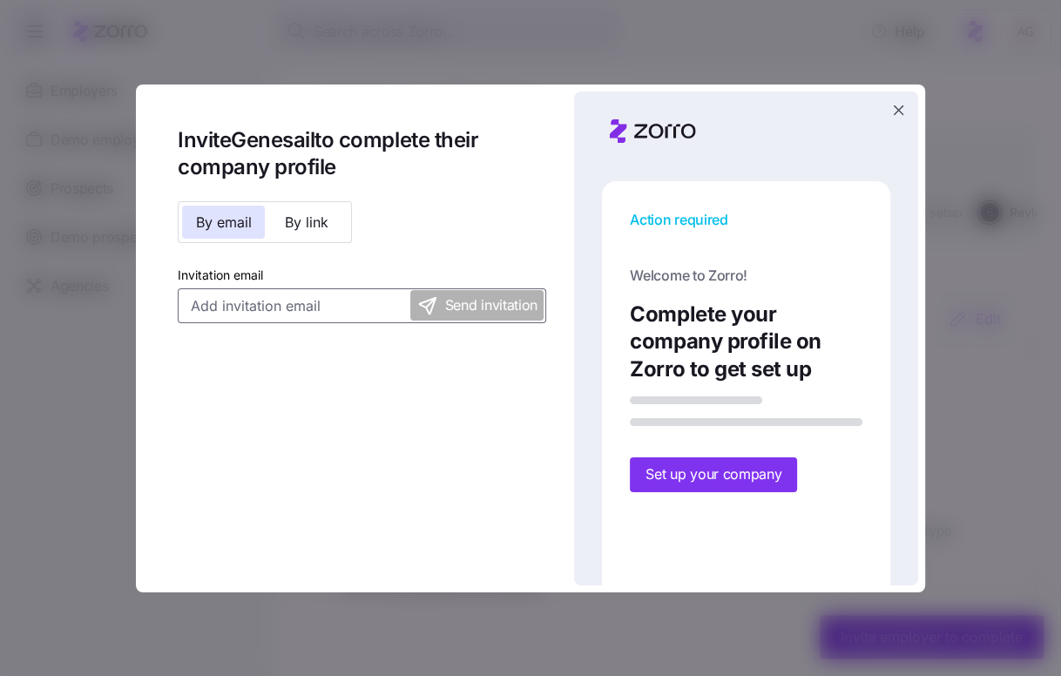
click at [315, 306] on input "Invitation email" at bounding box center [362, 305] width 369 height 35
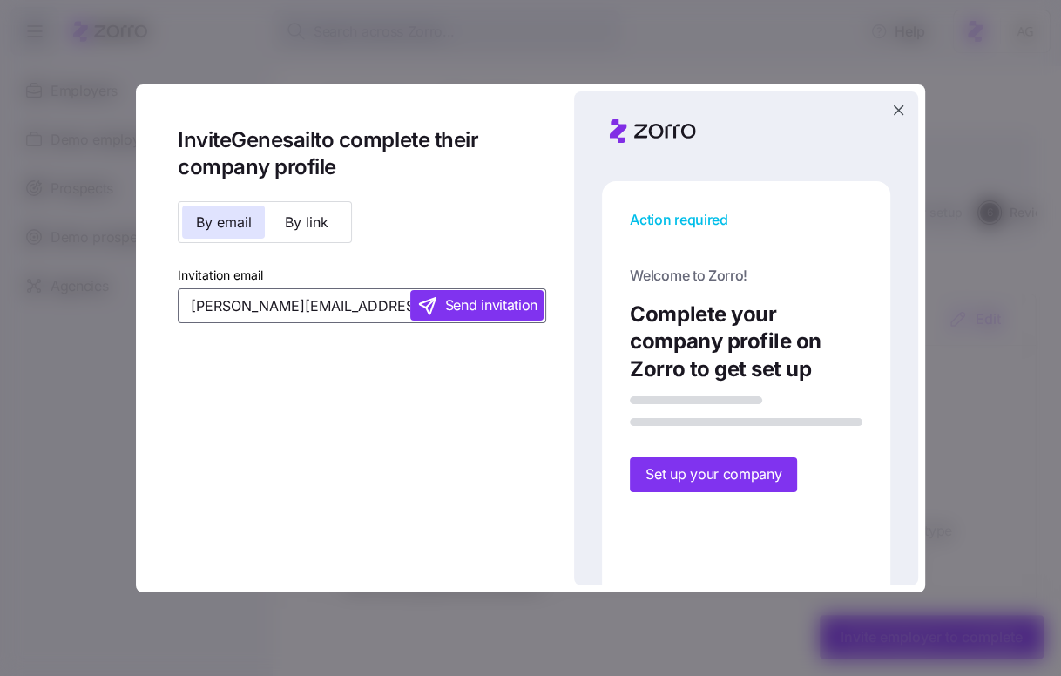
type input "[PERSON_NAME][EMAIL_ADDRESS][DOMAIN_NAME]"
click at [513, 308] on span "Send invitation" at bounding box center [491, 306] width 92 height 22
